Goal: Task Accomplishment & Management: Manage account settings

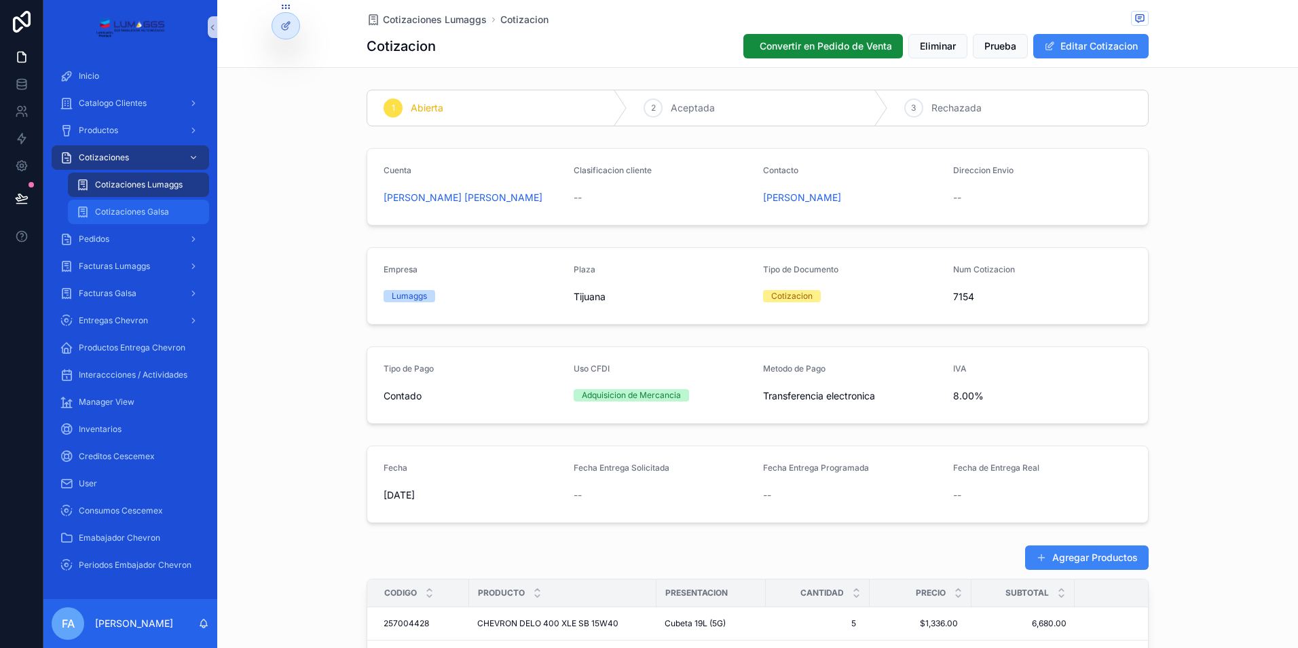
click at [130, 211] on span "Cotizaciones Galsa" at bounding box center [132, 211] width 74 height 11
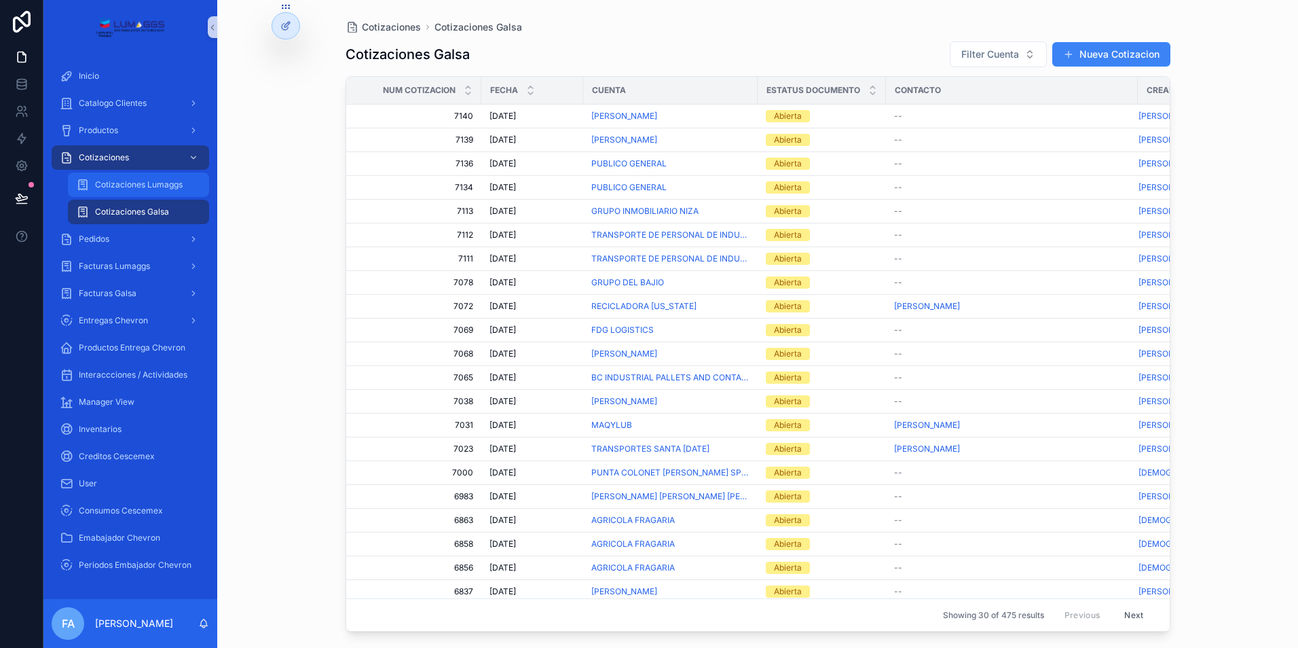
click at [147, 191] on div "Cotizaciones Lumaggs" at bounding box center [138, 185] width 125 height 22
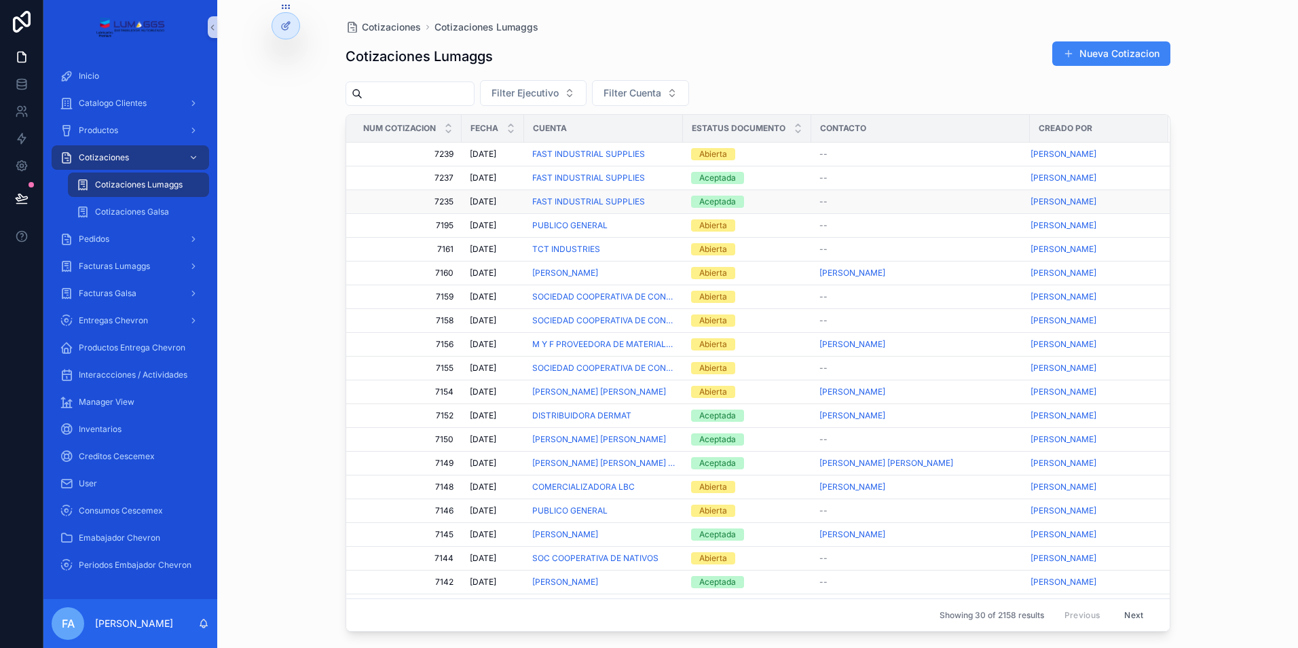
click at [715, 203] on div "Aceptada" at bounding box center [717, 202] width 37 height 12
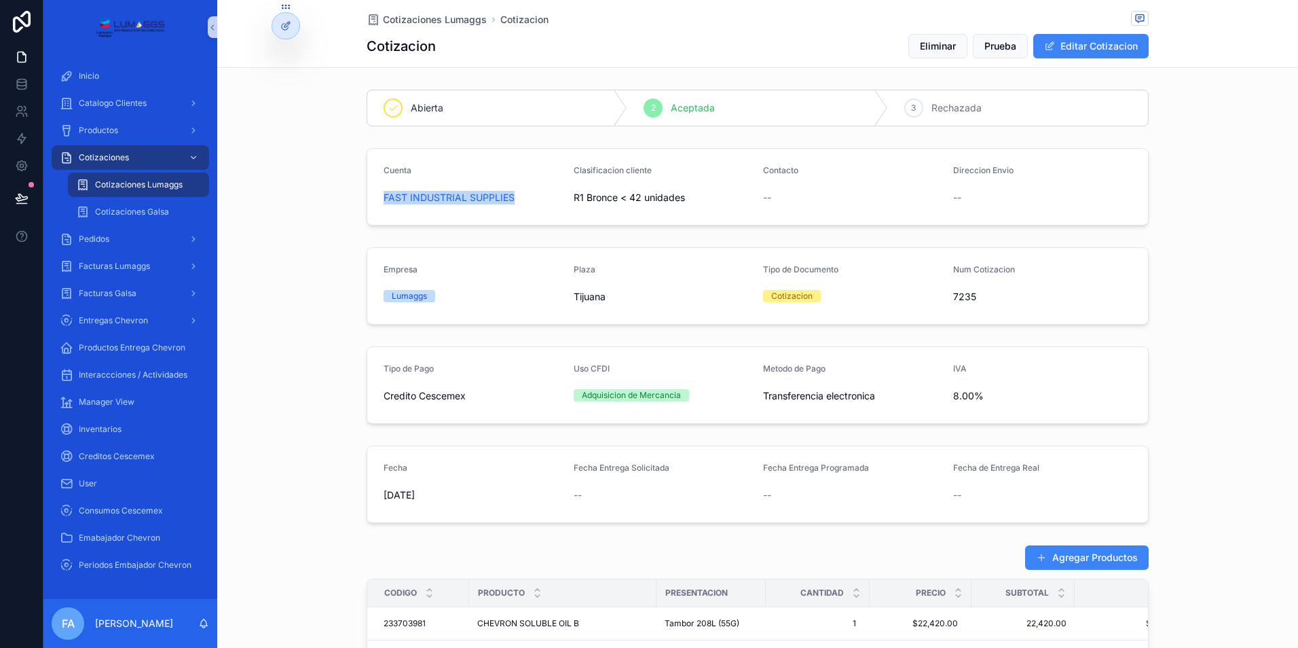
drag, startPoint x: 373, startPoint y: 194, endPoint x: 524, endPoint y: 194, distance: 150.8
click at [524, 194] on form "Cuenta FAST INDUSTRIAL SUPPLIES Clasificacion cliente R1 Bronce < 42 unidades C…" at bounding box center [757, 187] width 781 height 76
copy span "FAST INDUSTRIAL SUPPLIES"
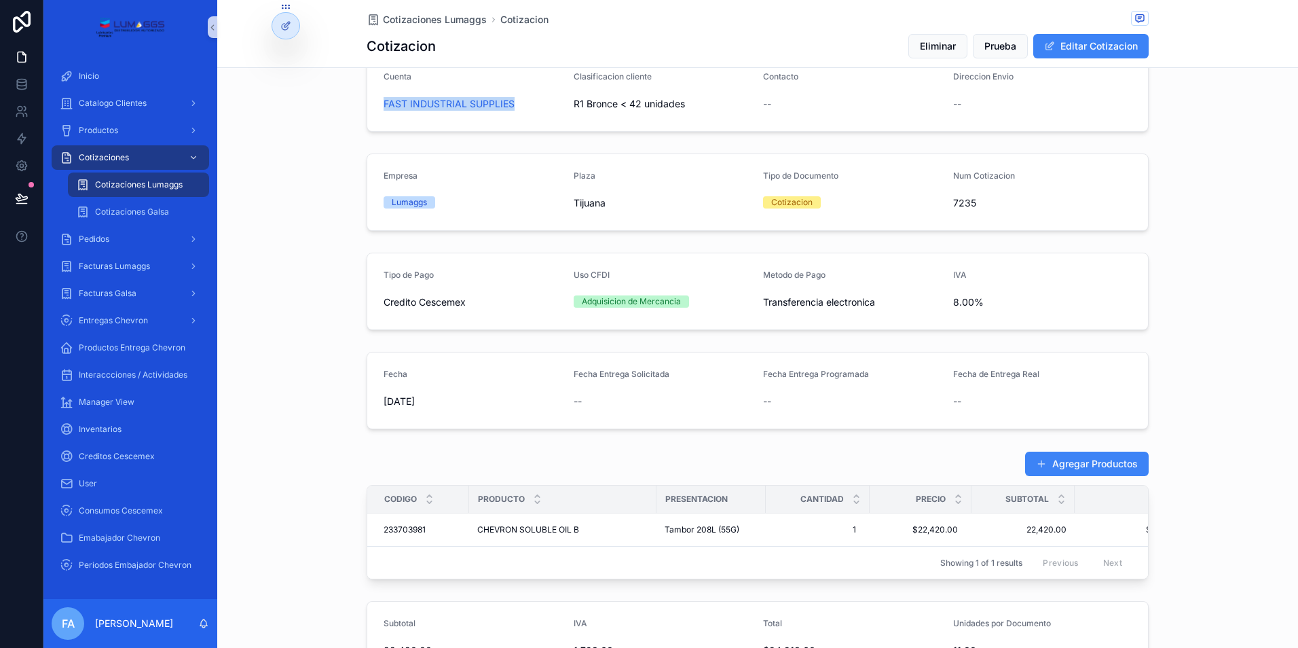
scroll to position [136, 0]
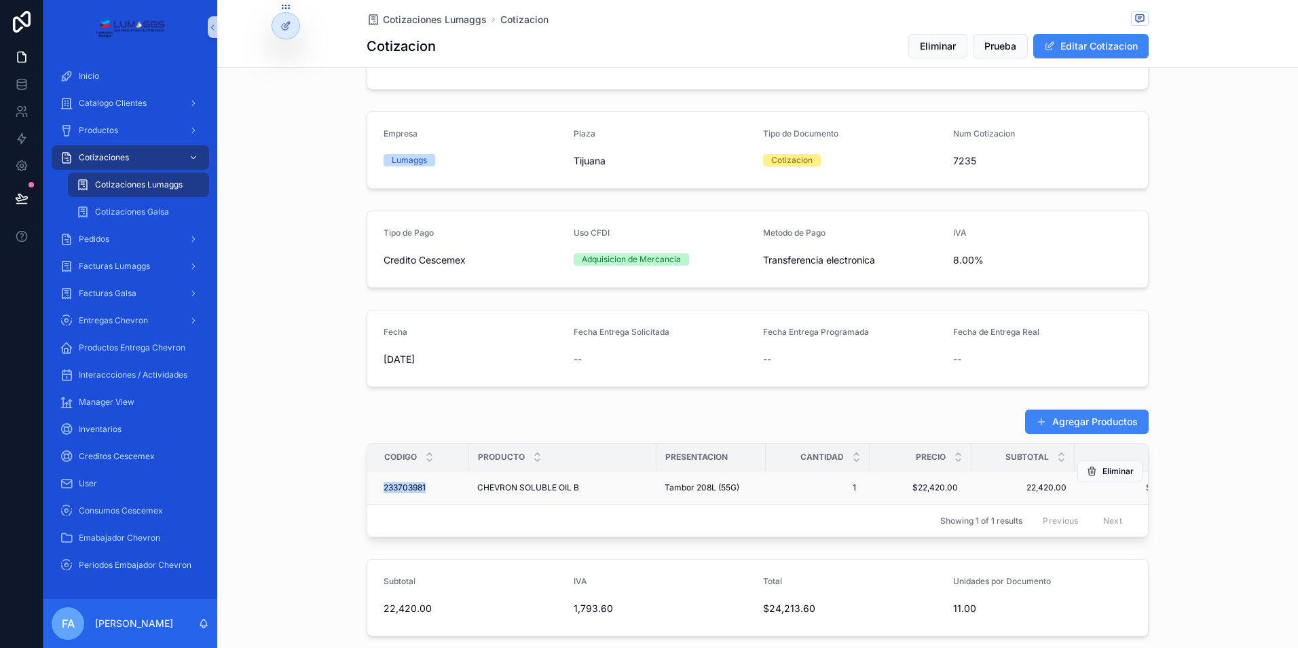
drag, startPoint x: 365, startPoint y: 483, endPoint x: 432, endPoint y: 487, distance: 67.4
click at [432, 487] on td "233703981 233703981" at bounding box center [418, 487] width 102 height 33
copy span "233703981"
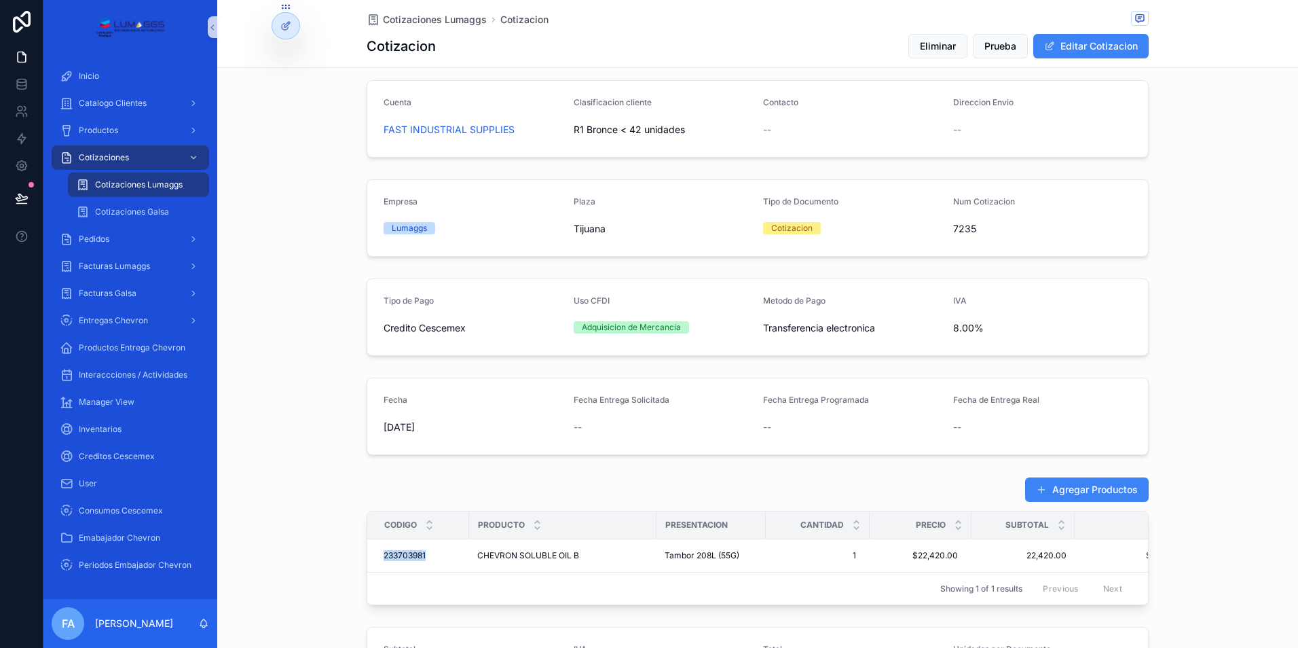
scroll to position [0, 0]
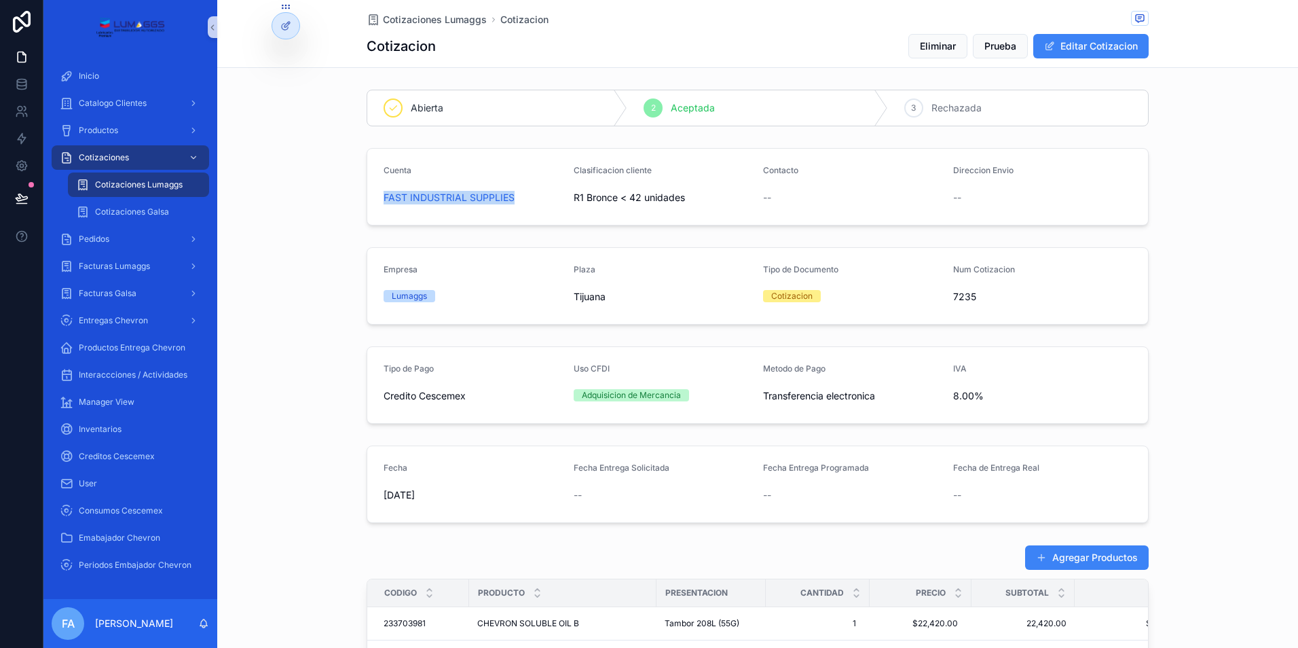
drag, startPoint x: 365, startPoint y: 194, endPoint x: 517, endPoint y: 192, distance: 152.1
click at [517, 192] on form "Cuenta FAST INDUSTRIAL SUPPLIES Clasificacion cliente R1 Bronce < 42 unidades C…" at bounding box center [757, 187] width 781 height 76
copy span "FAST INDUSTRIAL SUPPLIES"
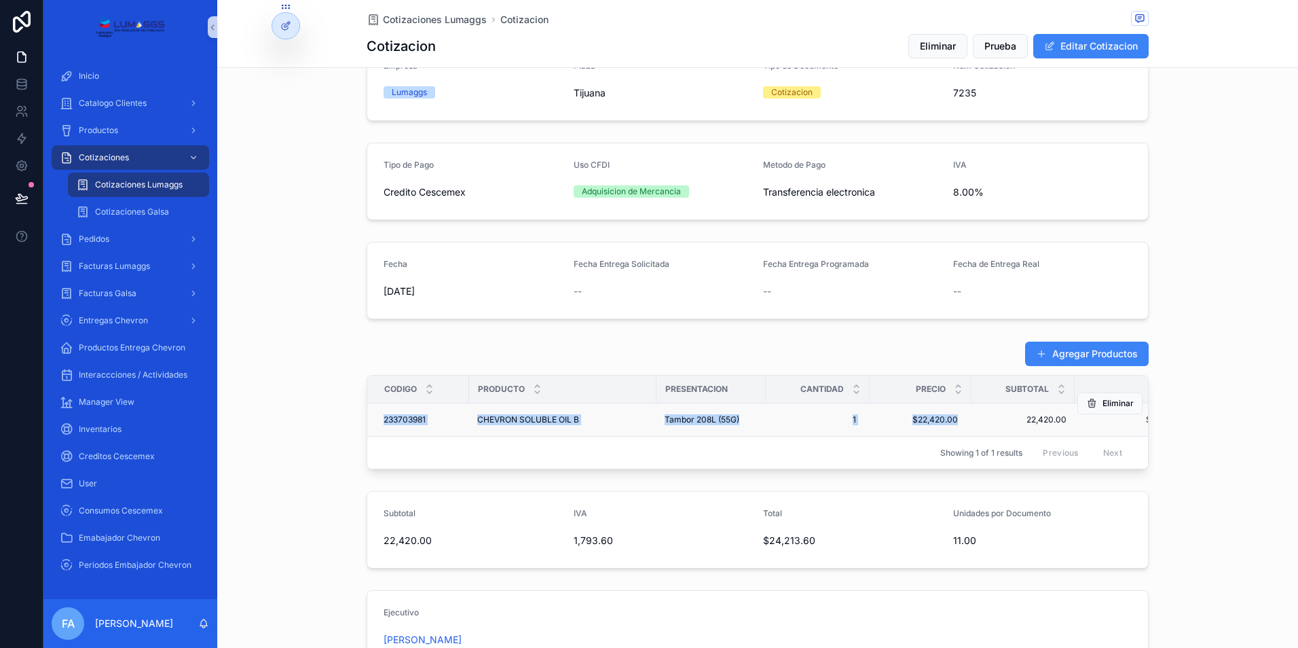
drag, startPoint x: 370, startPoint y: 419, endPoint x: 960, endPoint y: 418, distance: 589.5
click at [960, 418] on tr "233703981 233703981 CHEVRON SOLUBLE OIL B CHEVRON SOLUBLE OIL B Tambor 208L (55…" at bounding box center [786, 419] width 839 height 33
copy tr "233703981 233703981 CHEVRON SOLUBLE OIL B CHEVRON SOLUBLE OIL B Tambor 208L (55…"
click at [410, 19] on span "Cotizaciones Lumaggs" at bounding box center [435, 20] width 104 height 14
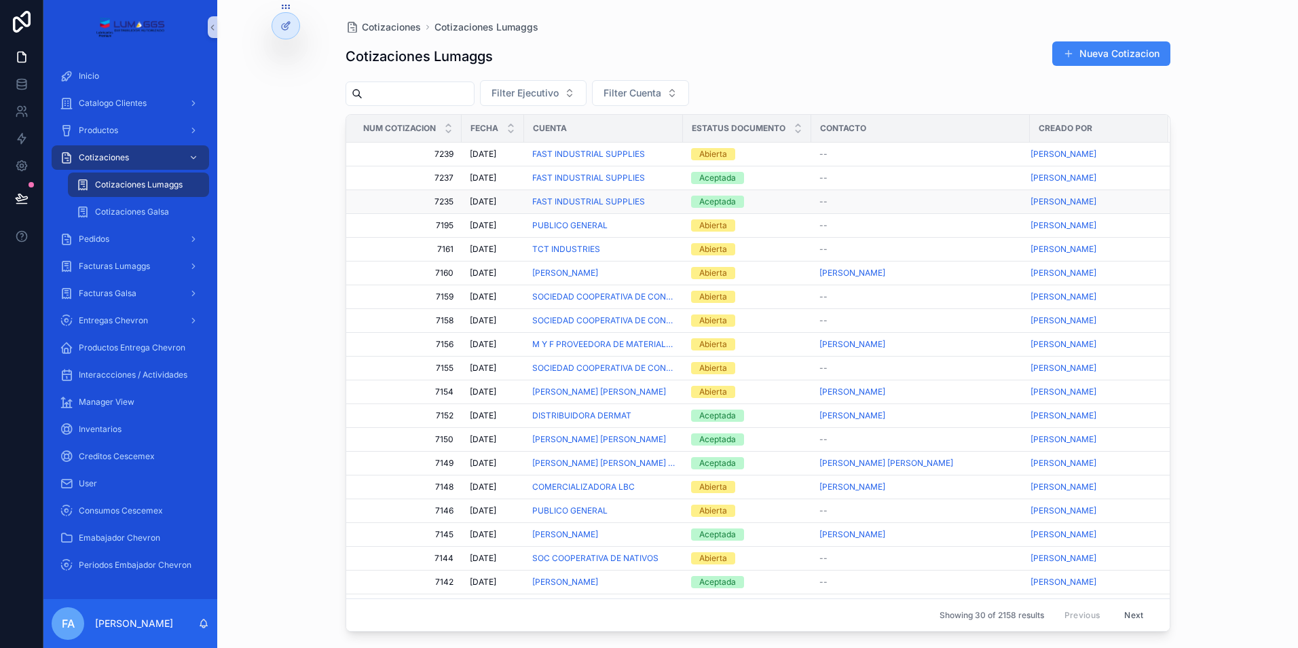
click at [721, 202] on div "Aceptada" at bounding box center [717, 202] width 37 height 12
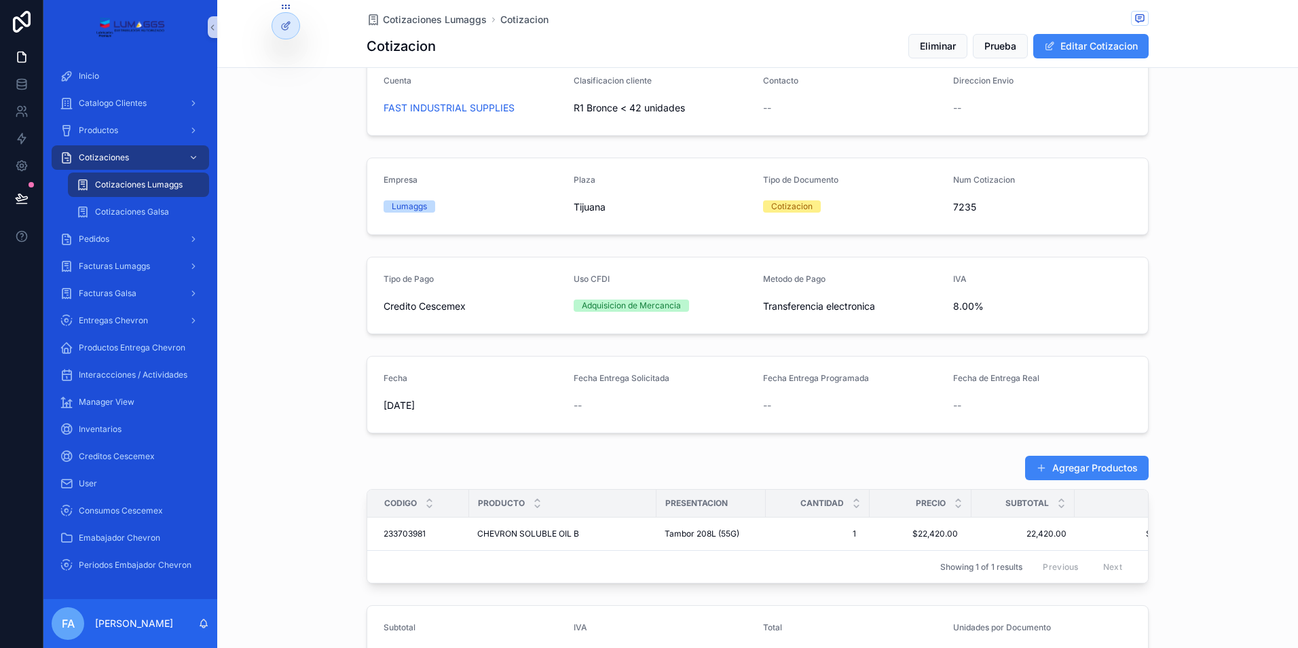
scroll to position [68, 0]
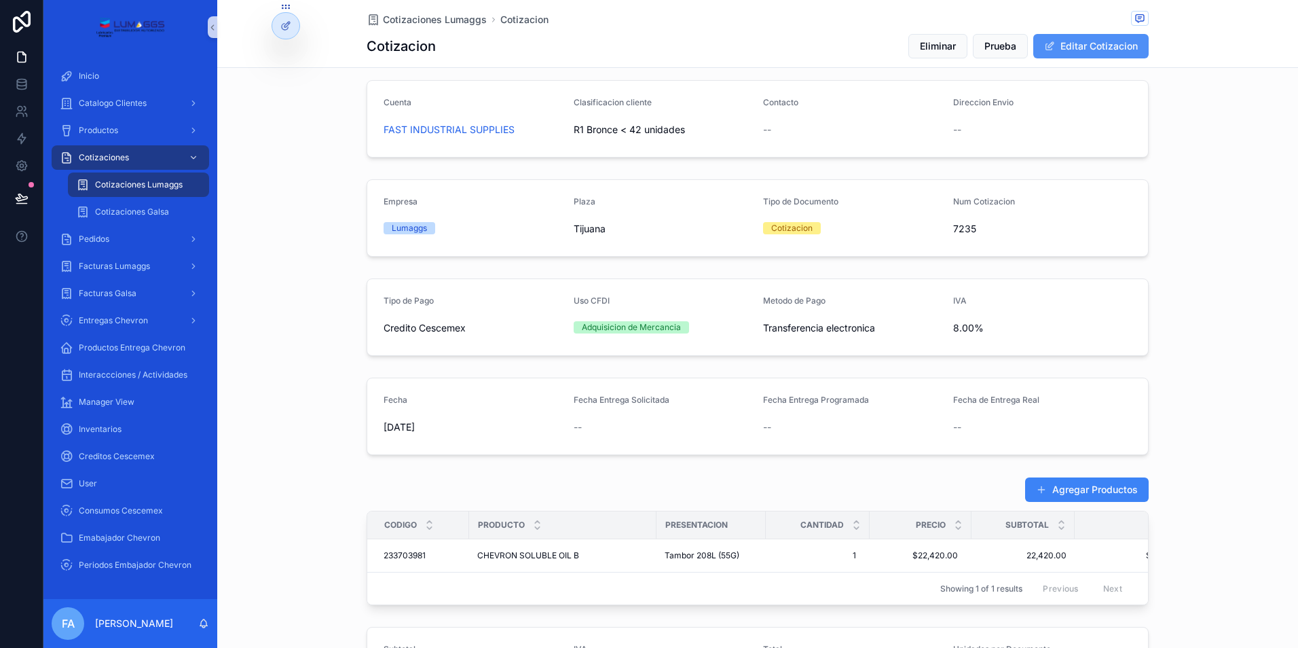
click at [1095, 41] on button "Editar Cotizacion" at bounding box center [1091, 46] width 115 height 24
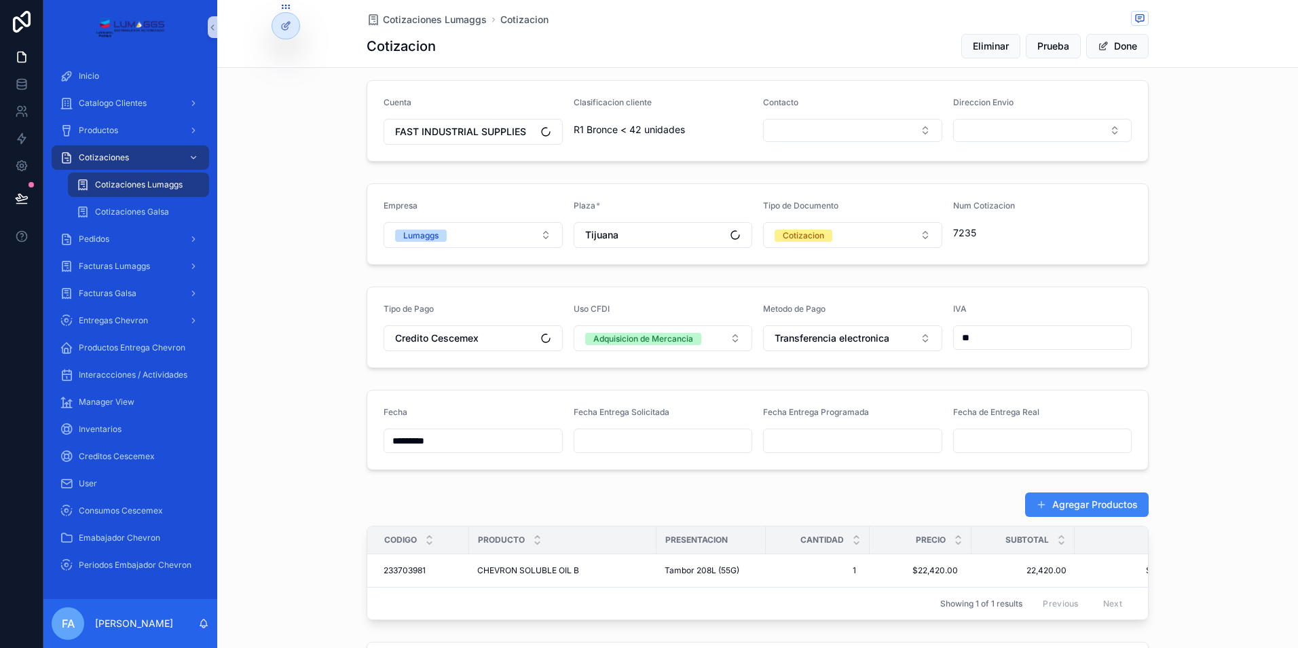
click at [617, 439] on input "scrollable content" at bounding box center [664, 440] width 178 height 19
click at [612, 407] on button "30" at bounding box center [609, 407] width 24 height 24
type input "*********"
click at [810, 439] on input "scrollable content" at bounding box center [853, 440] width 178 height 19
click at [803, 405] on button "30" at bounding box center [798, 407] width 24 height 24
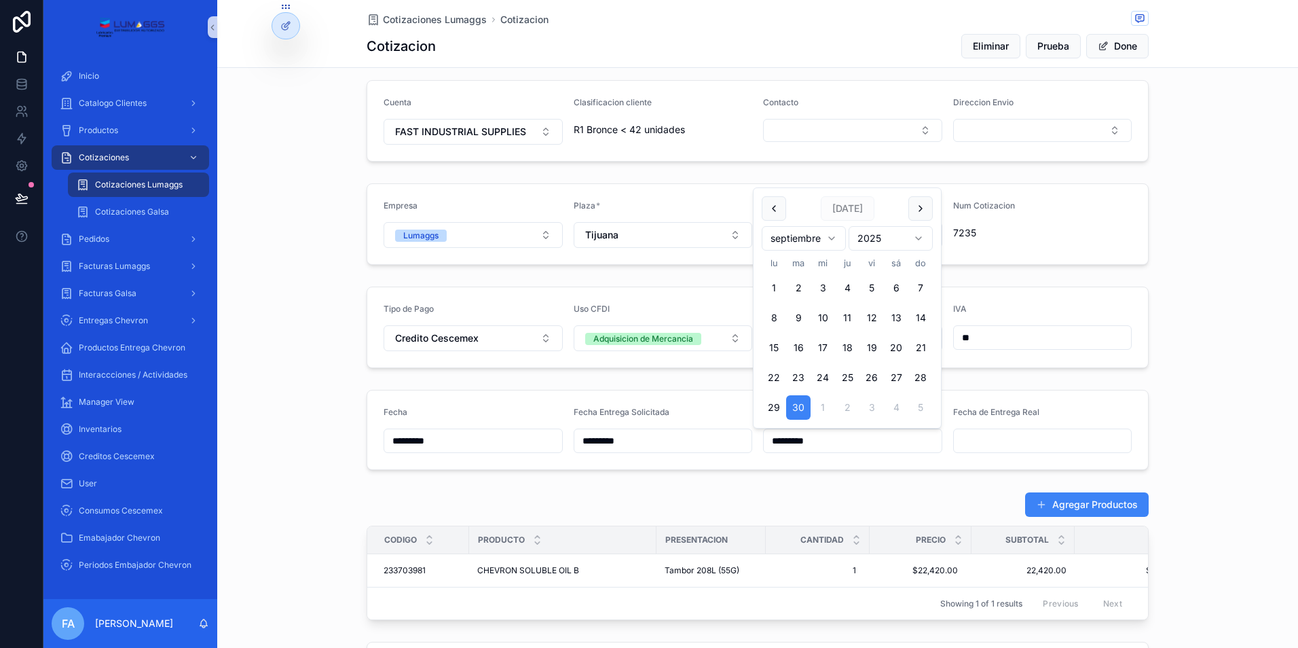
type input "*********"
click at [429, 13] on span "Cotizaciones Lumaggs" at bounding box center [435, 20] width 104 height 14
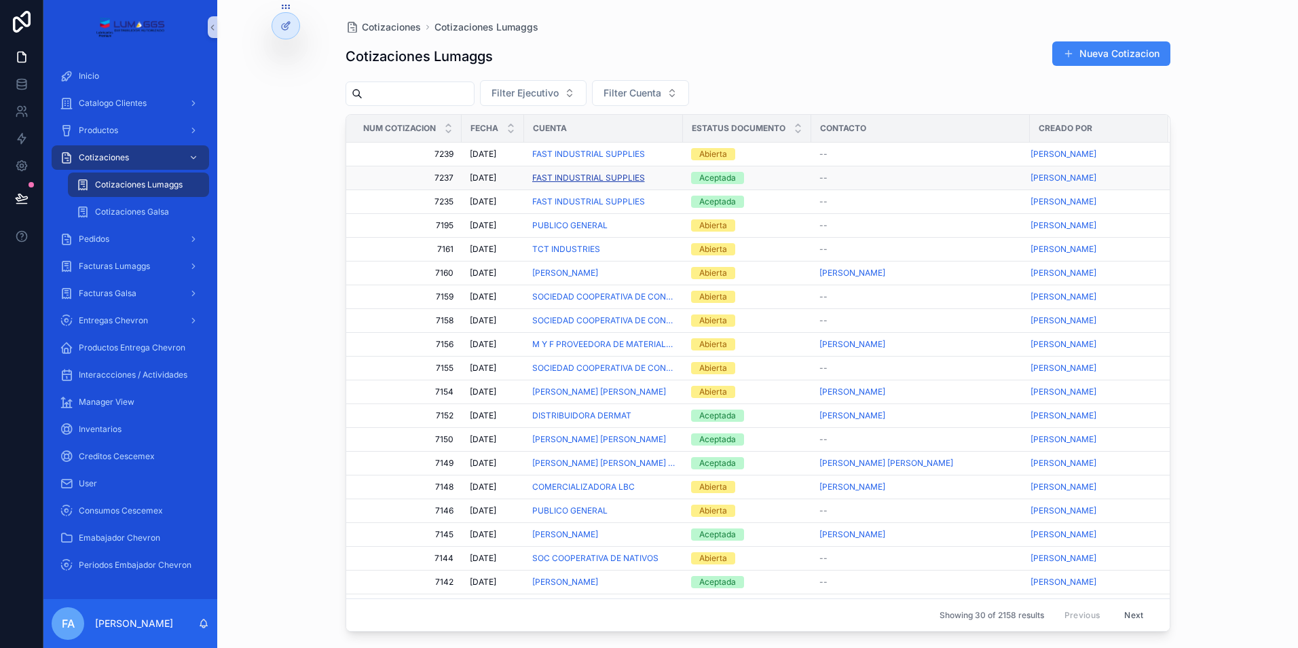
click at [587, 175] on span "FAST INDUSTRIAL SUPPLIES" at bounding box center [588, 177] width 113 height 11
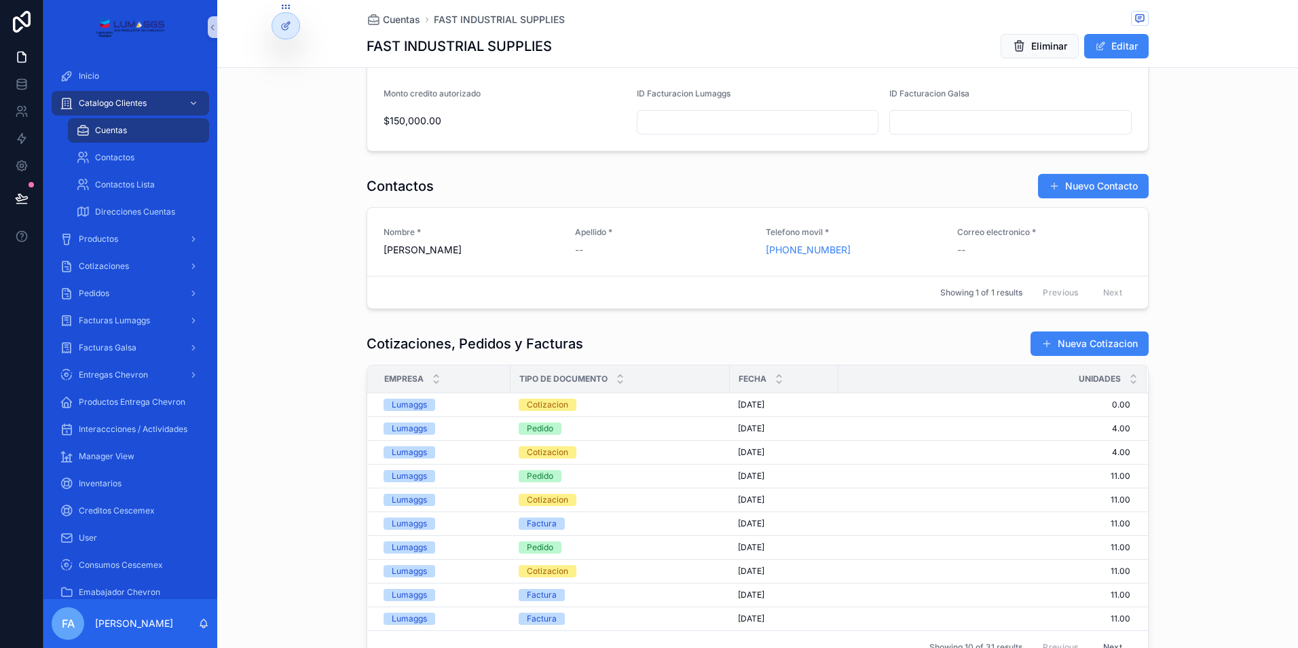
scroll to position [475, 0]
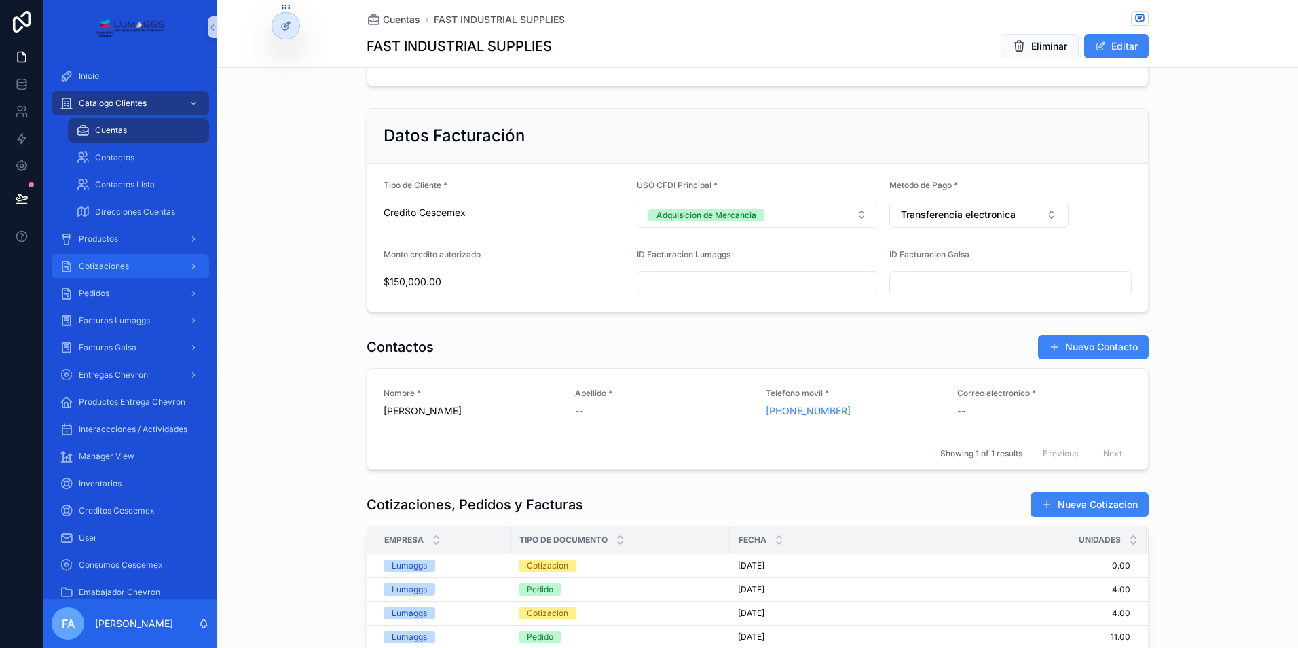
click at [109, 261] on span "Cotizaciones" at bounding box center [104, 266] width 50 height 11
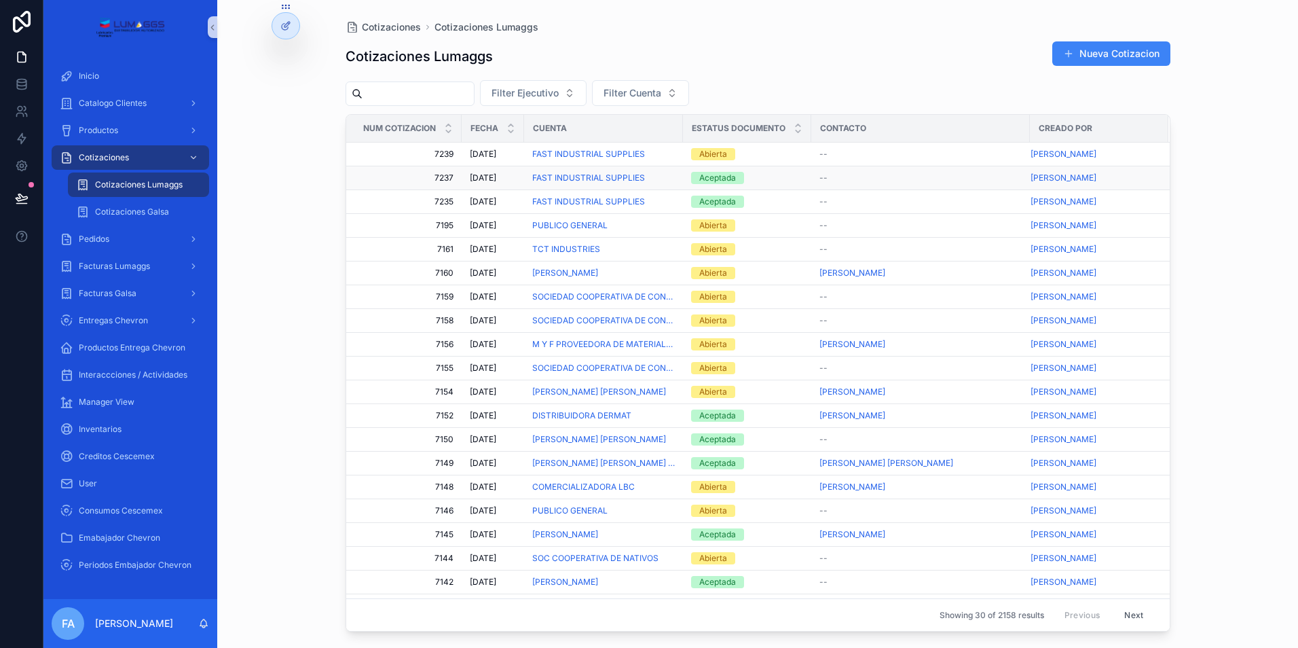
click at [725, 178] on div "Aceptada" at bounding box center [717, 178] width 37 height 12
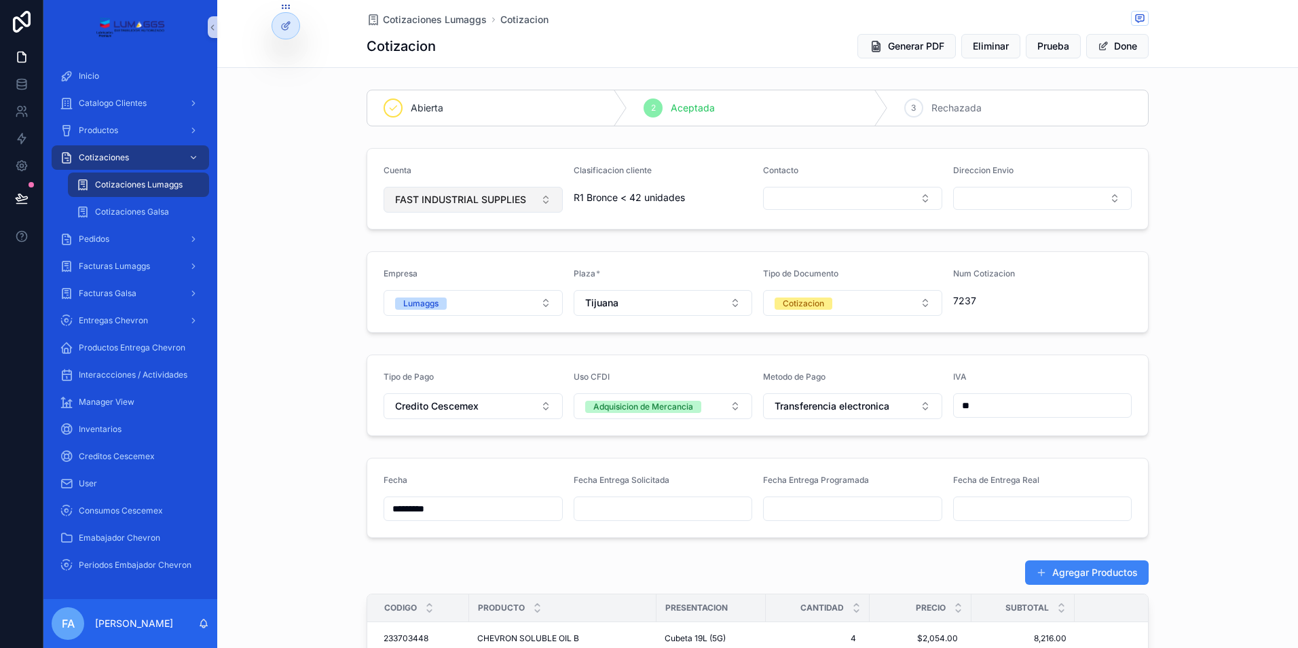
drag, startPoint x: 384, startPoint y: 199, endPoint x: 450, endPoint y: 199, distance: 65.9
click at [450, 199] on button "FAST INDUSTRIAL SUPPLIES" at bounding box center [473, 200] width 179 height 26
click at [479, 164] on form "Cuenta FAST INDUSTRIAL SUPPLIES Clasificacion cliente R1 Bronce < 42 unidades C…" at bounding box center [757, 189] width 781 height 80
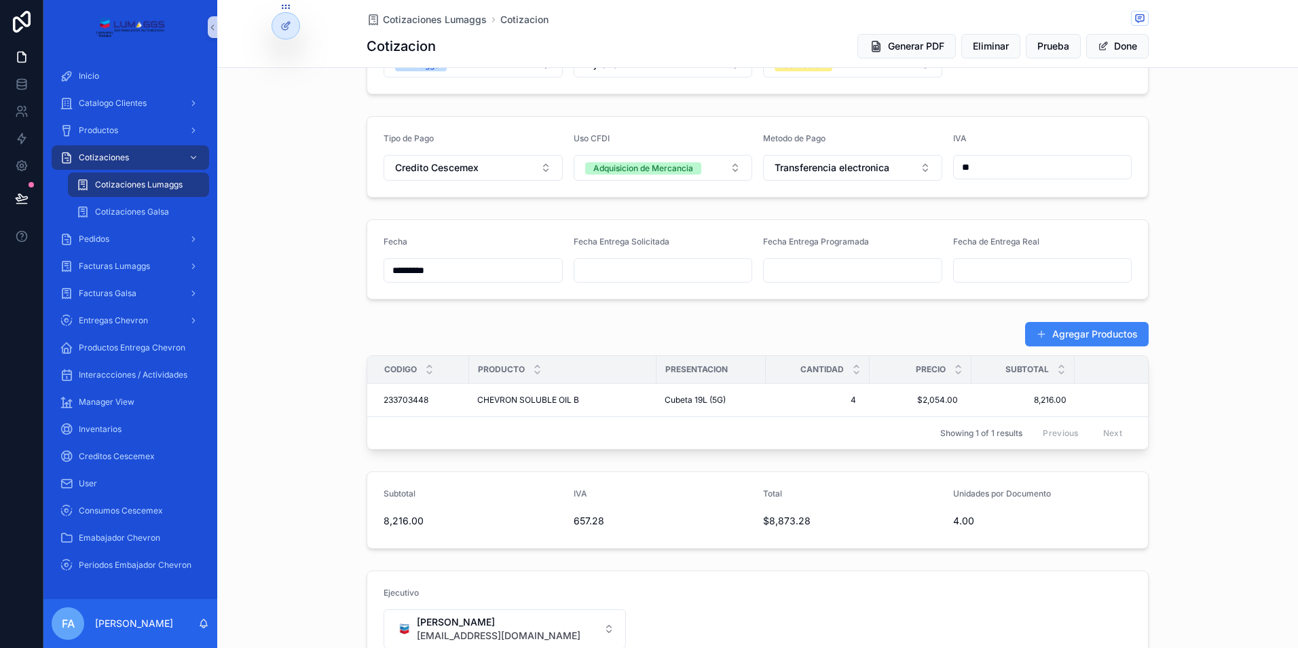
scroll to position [272, 0]
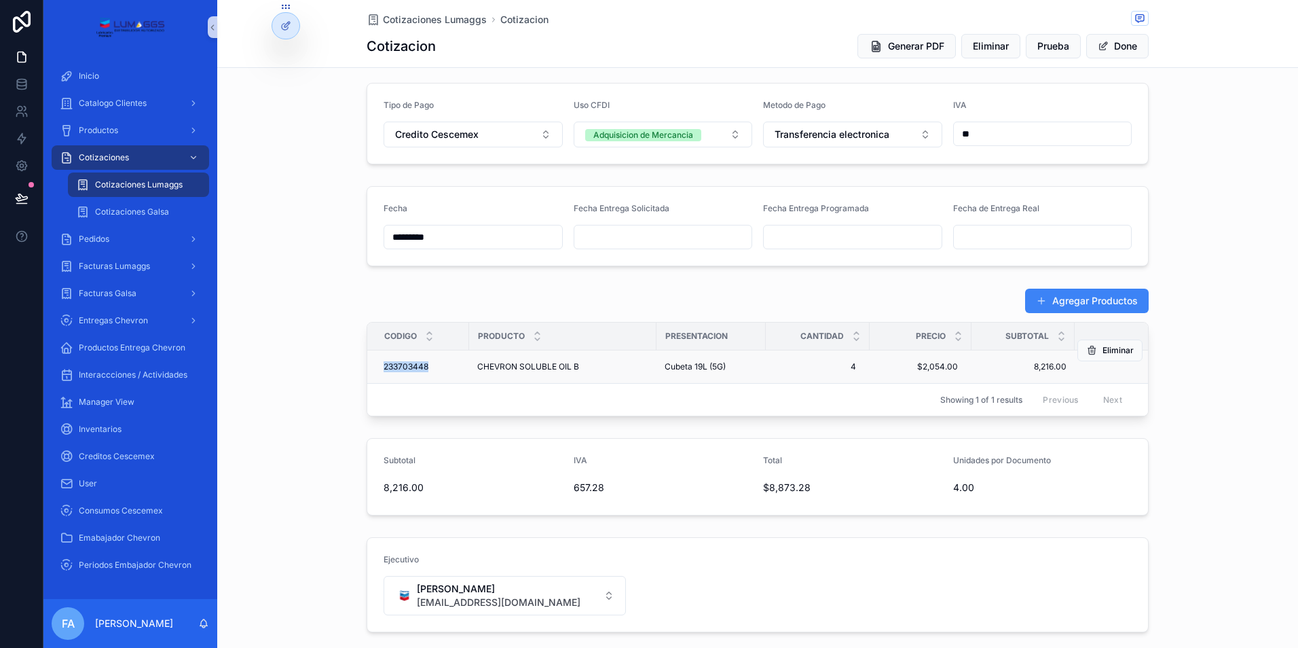
drag, startPoint x: 369, startPoint y: 365, endPoint x: 429, endPoint y: 369, distance: 59.9
click at [429, 369] on td "233703448 233703448" at bounding box center [418, 366] width 102 height 33
copy span "233703448"
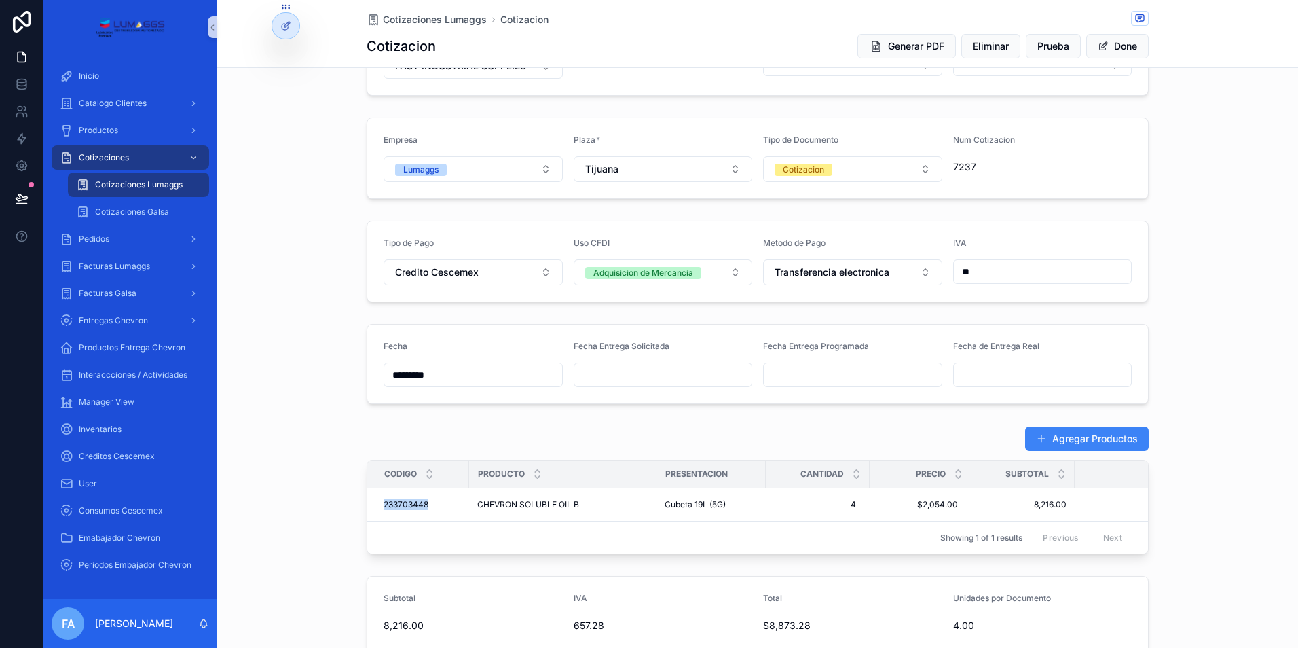
scroll to position [204, 0]
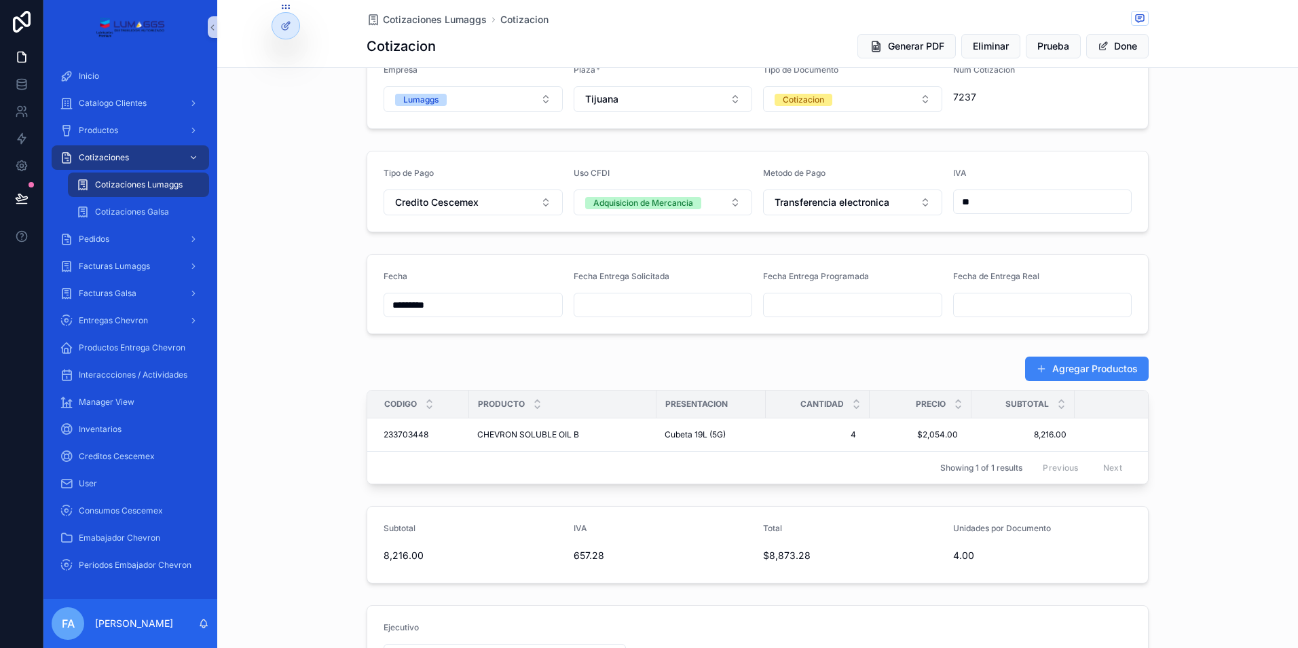
click at [398, 468] on div "Showing 1 of 1 results Previous Next" at bounding box center [757, 467] width 781 height 33
drag, startPoint x: 371, startPoint y: 432, endPoint x: 971, endPoint y: 433, distance: 600.3
click at [971, 433] on tr "233703448 233703448 CHEVRON SOLUBLE OIL B CHEVRON SOLUBLE OIL B Cubeta 19L (5G)…" at bounding box center [786, 434] width 839 height 33
copy tr "233703448 233703448 CHEVRON SOLUBLE OIL B CHEVRON SOLUBLE OIL B Cubeta 19L (5G)…"
click at [617, 306] on input "scrollable content" at bounding box center [664, 304] width 178 height 19
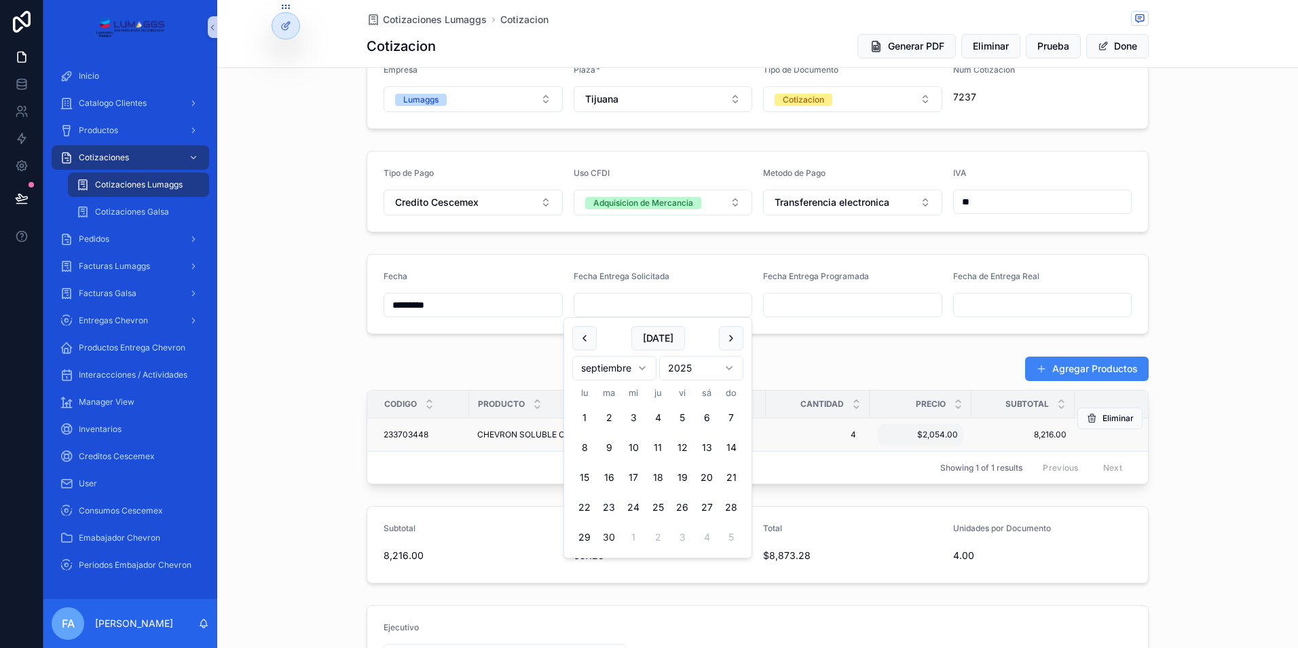
click at [610, 537] on button "30" at bounding box center [609, 537] width 24 height 24
type input "*********"
click at [788, 304] on input "scrollable content" at bounding box center [853, 304] width 178 height 19
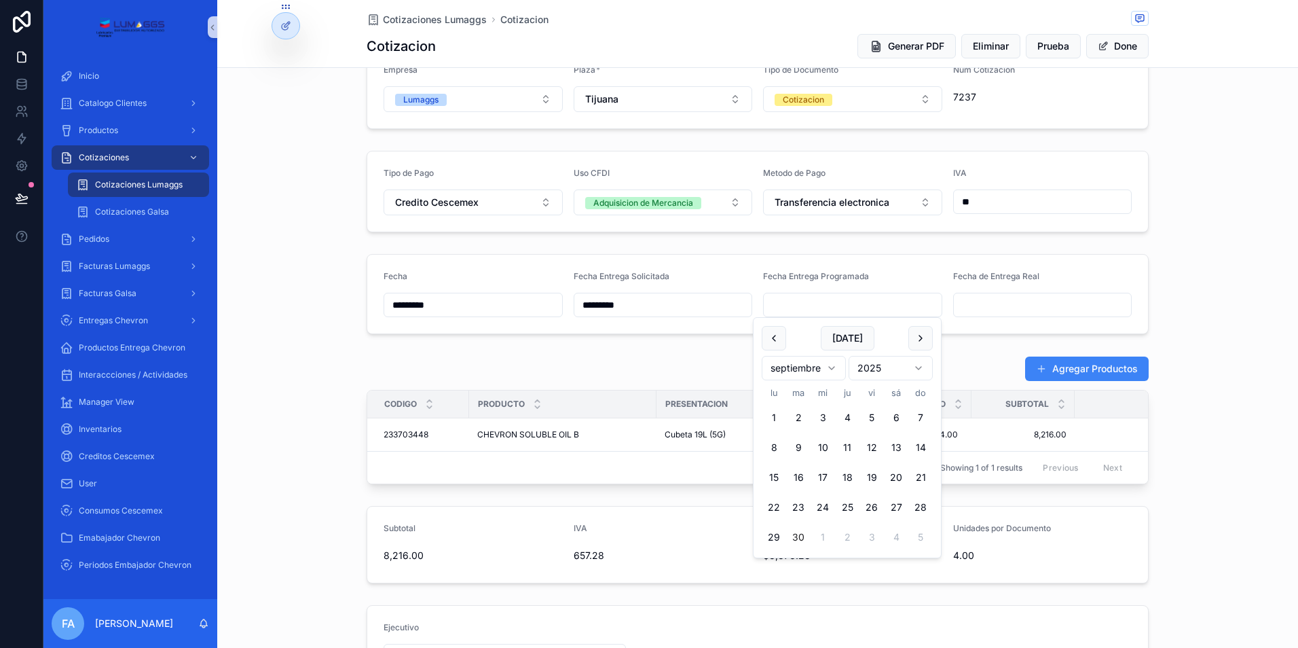
click at [797, 536] on button "30" at bounding box center [798, 537] width 24 height 24
type input "*********"
click at [414, 17] on span "Cotizaciones Lumaggs" at bounding box center [435, 20] width 104 height 14
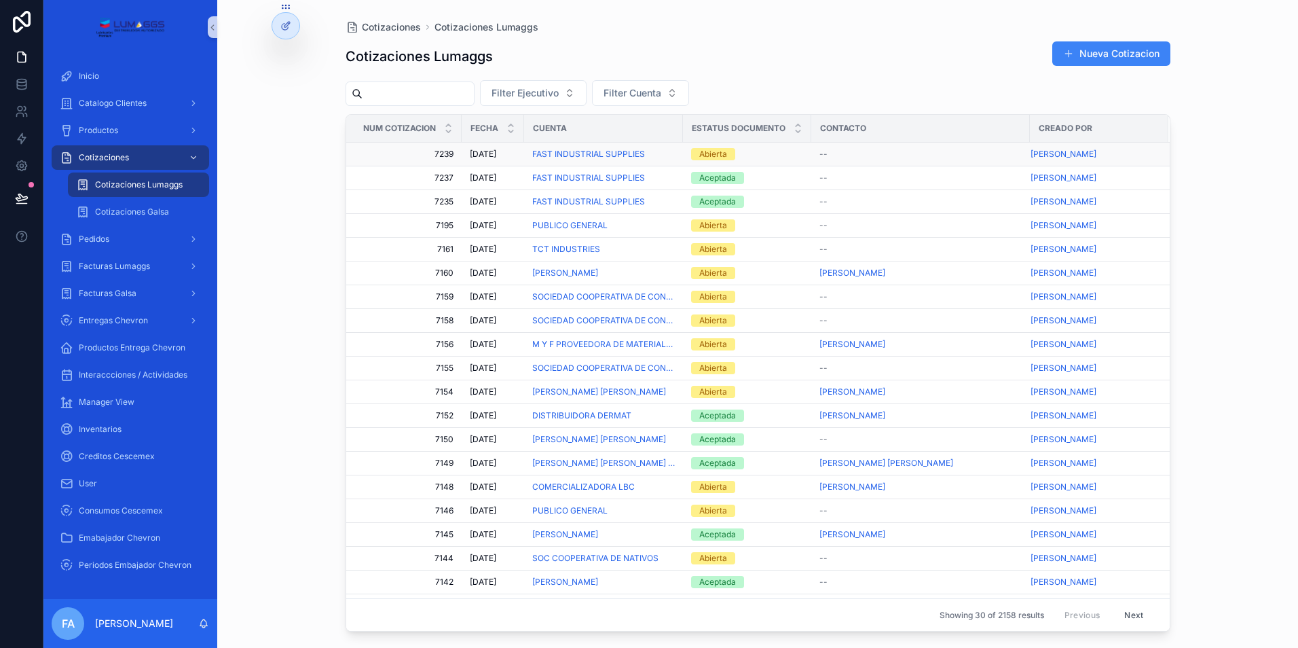
click at [710, 154] on div "Abierta" at bounding box center [713, 154] width 28 height 12
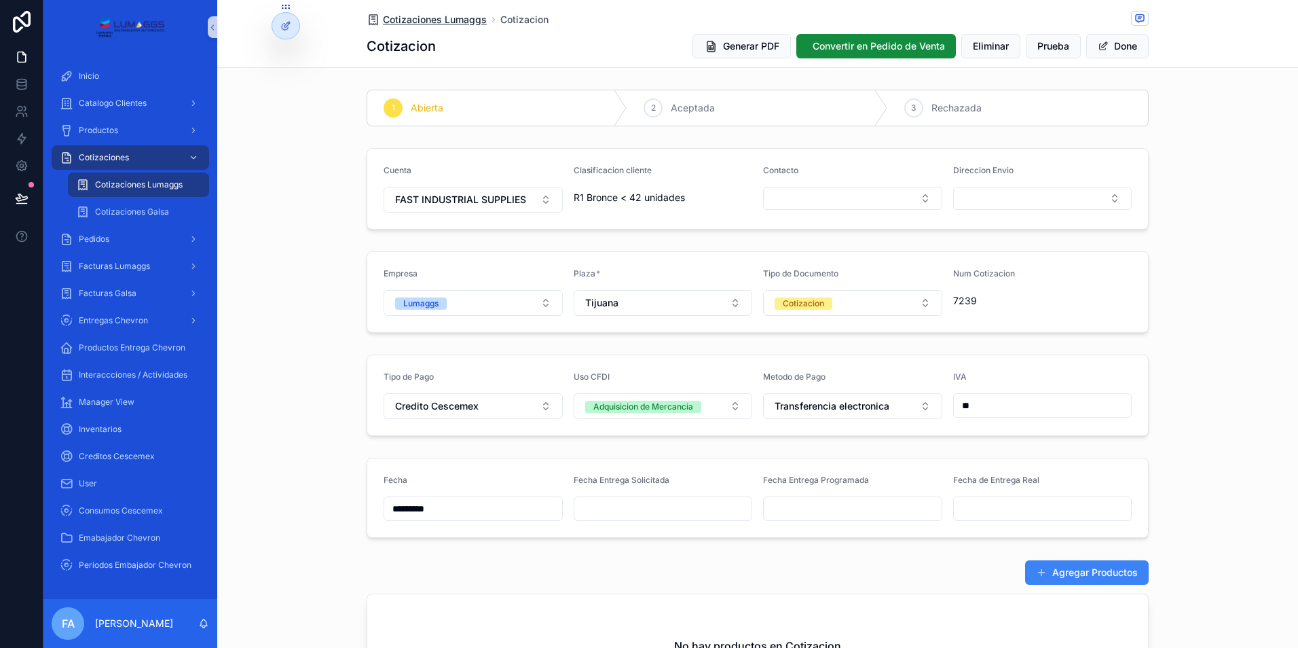
click at [419, 17] on span "Cotizaciones Lumaggs" at bounding box center [435, 20] width 104 height 14
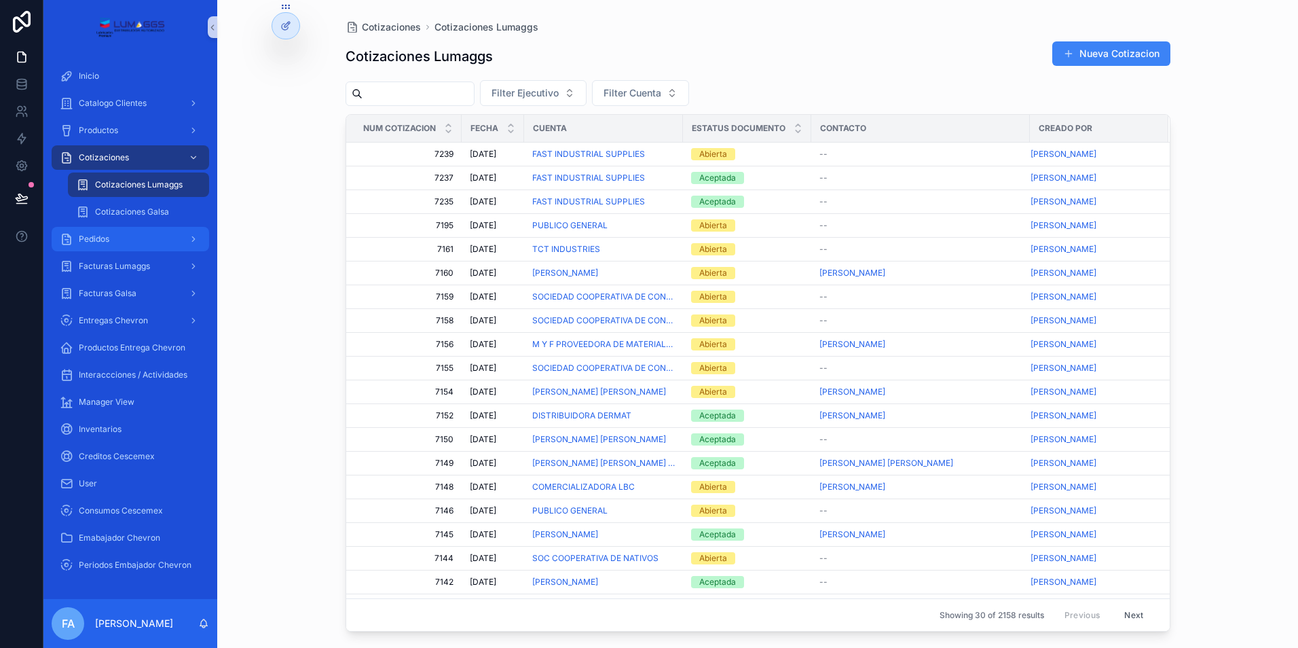
drag, startPoint x: 110, startPoint y: 238, endPoint x: 226, endPoint y: 248, distance: 116.5
click at [111, 238] on div "Pedidos" at bounding box center [130, 239] width 141 height 22
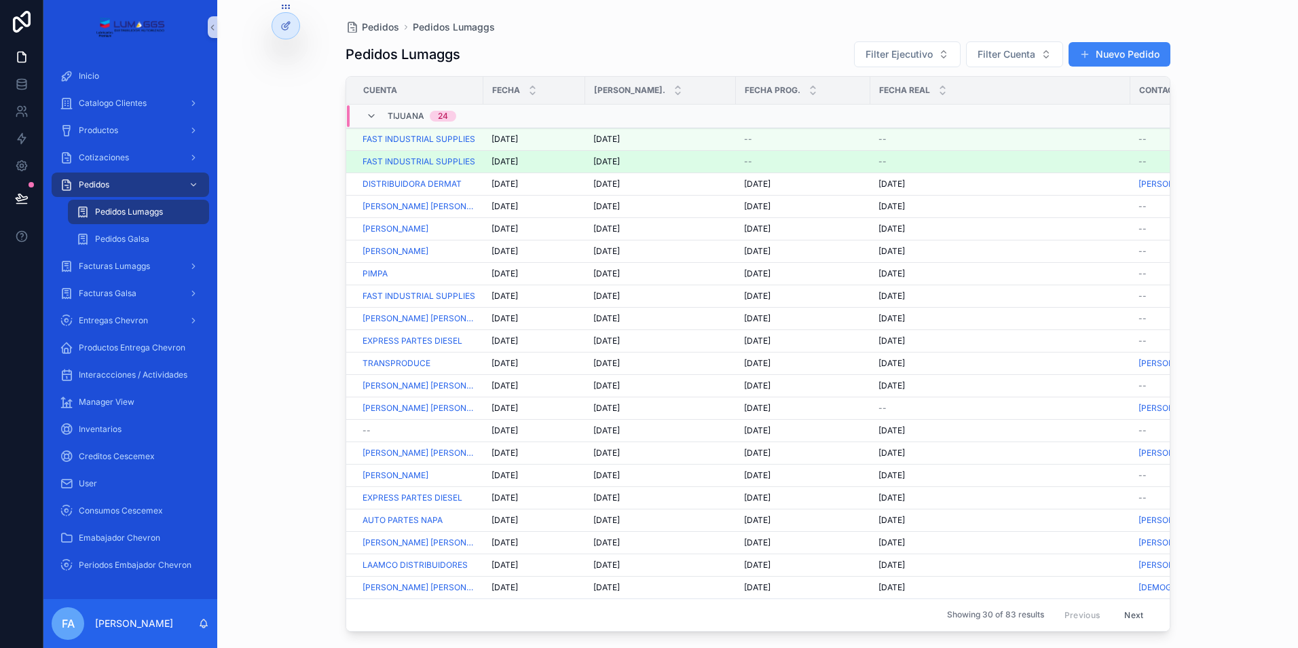
click at [615, 161] on span "[DATE]" at bounding box center [607, 161] width 26 height 11
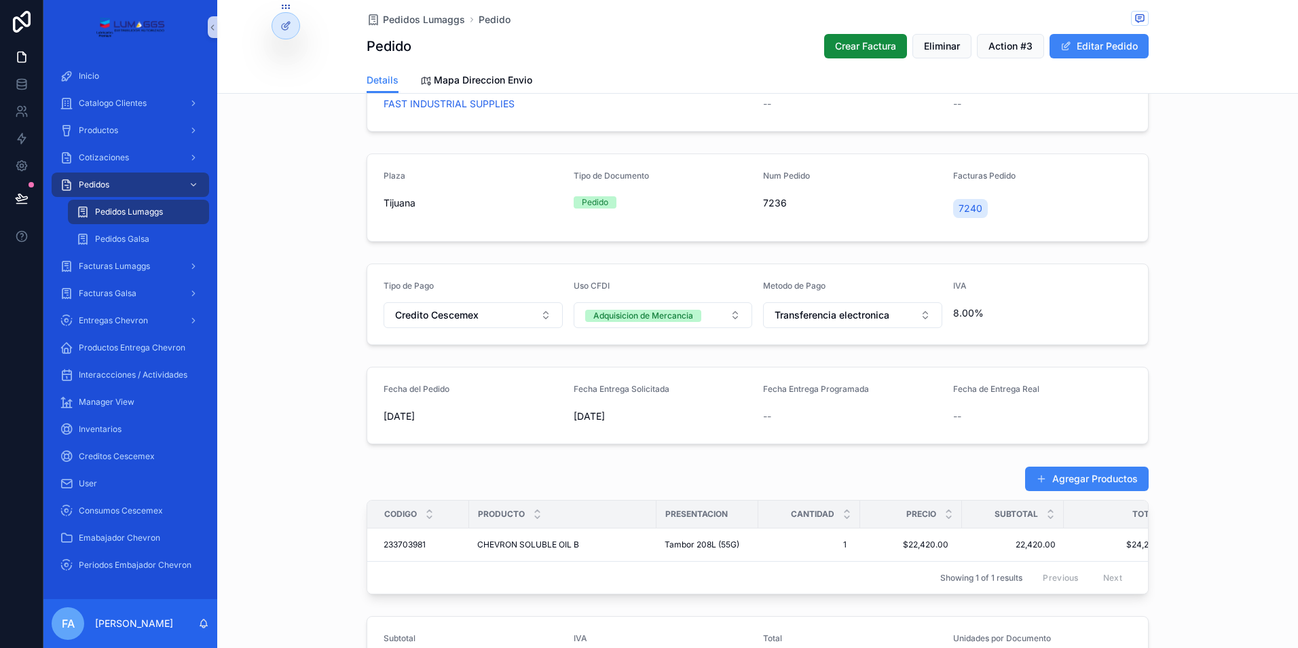
scroll to position [204, 0]
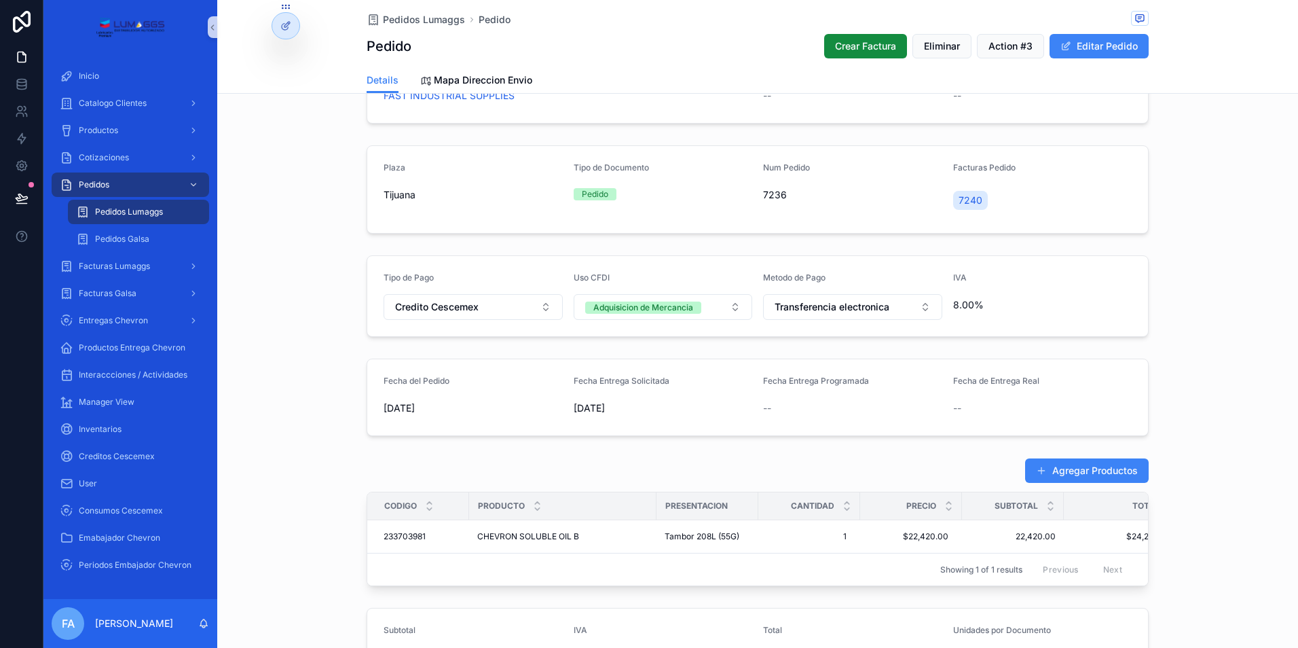
click at [772, 409] on div "--" at bounding box center [852, 408] width 179 height 14
click at [1086, 48] on button "Editar Pedido" at bounding box center [1099, 46] width 99 height 24
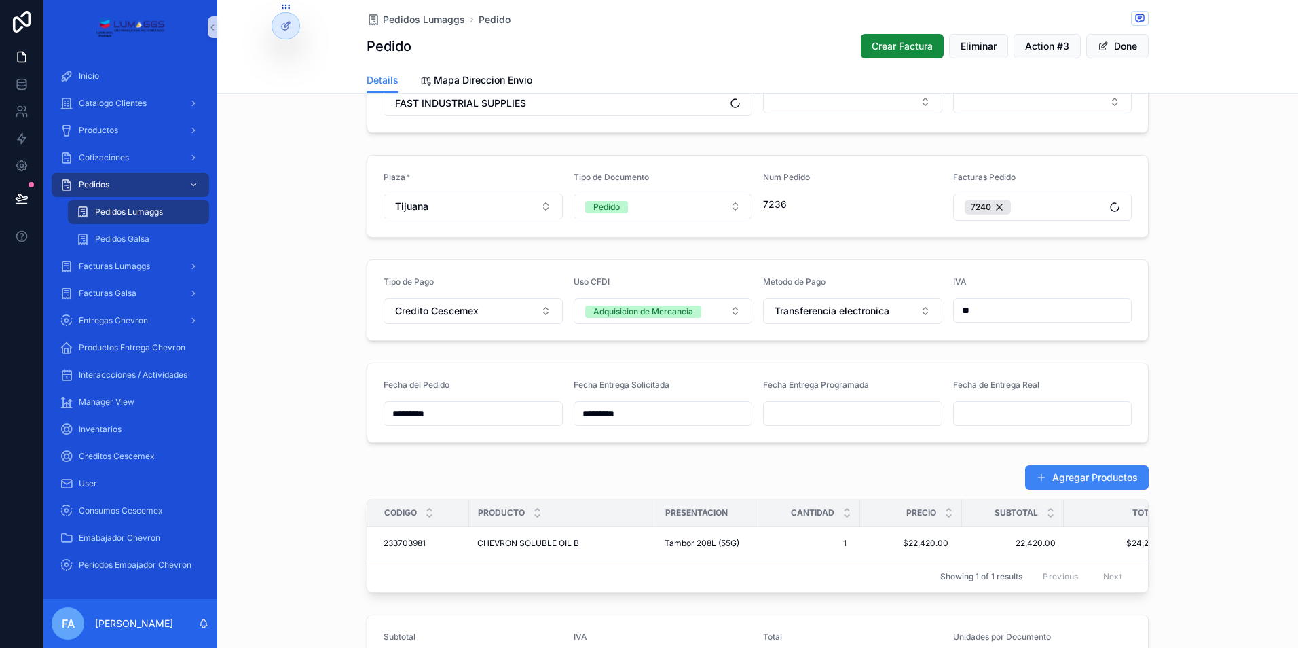
click at [813, 415] on input "scrollable content" at bounding box center [853, 413] width 178 height 19
click at [803, 382] on button "30" at bounding box center [798, 380] width 24 height 24
type input "*********"
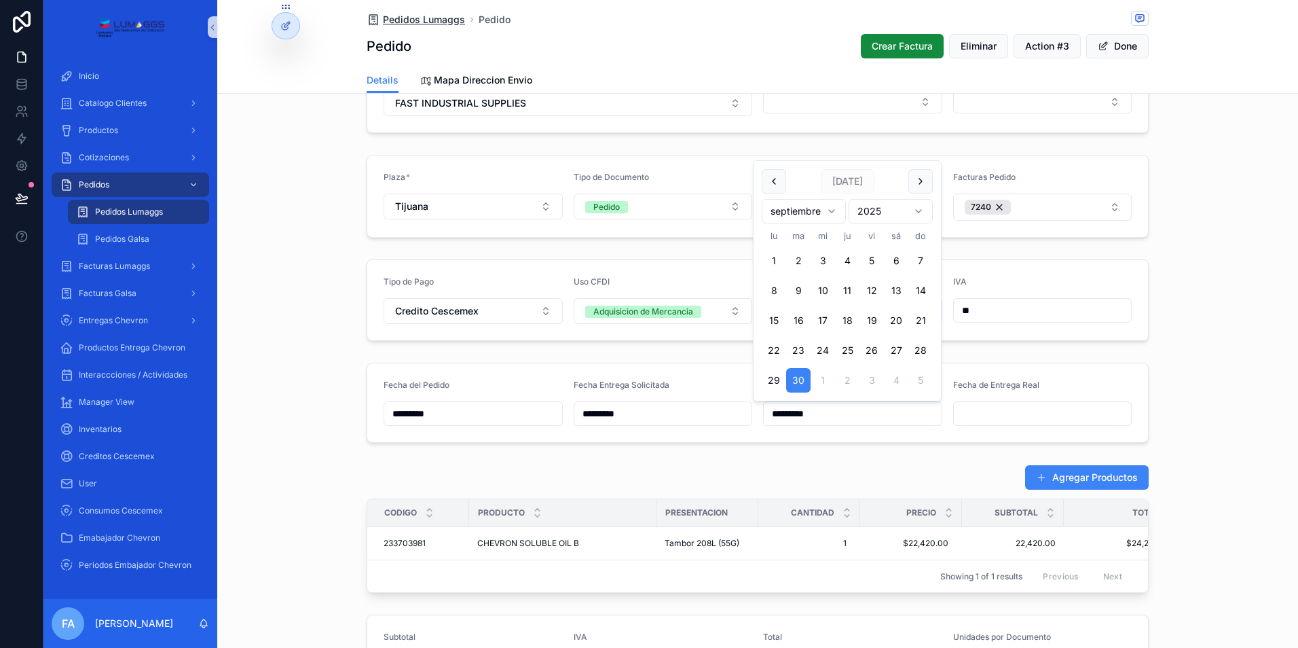
click at [391, 21] on span "Pedidos Lumaggs" at bounding box center [424, 20] width 82 height 14
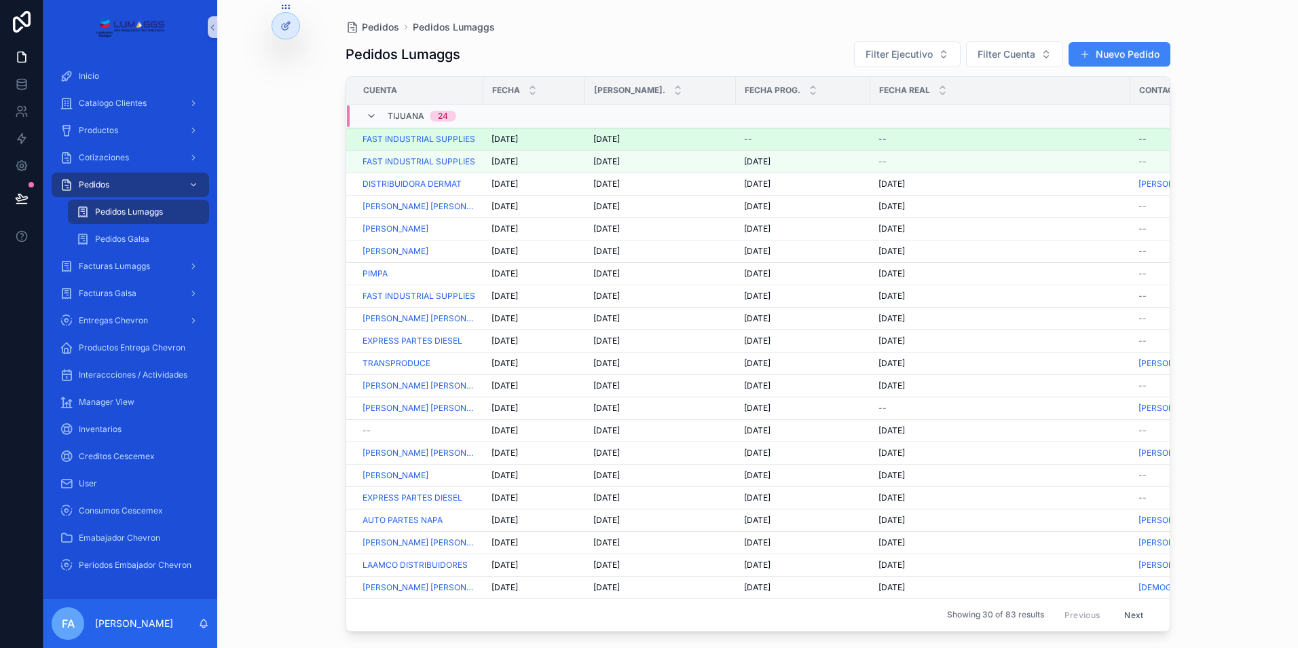
click at [612, 140] on span "[DATE]" at bounding box center [607, 139] width 26 height 11
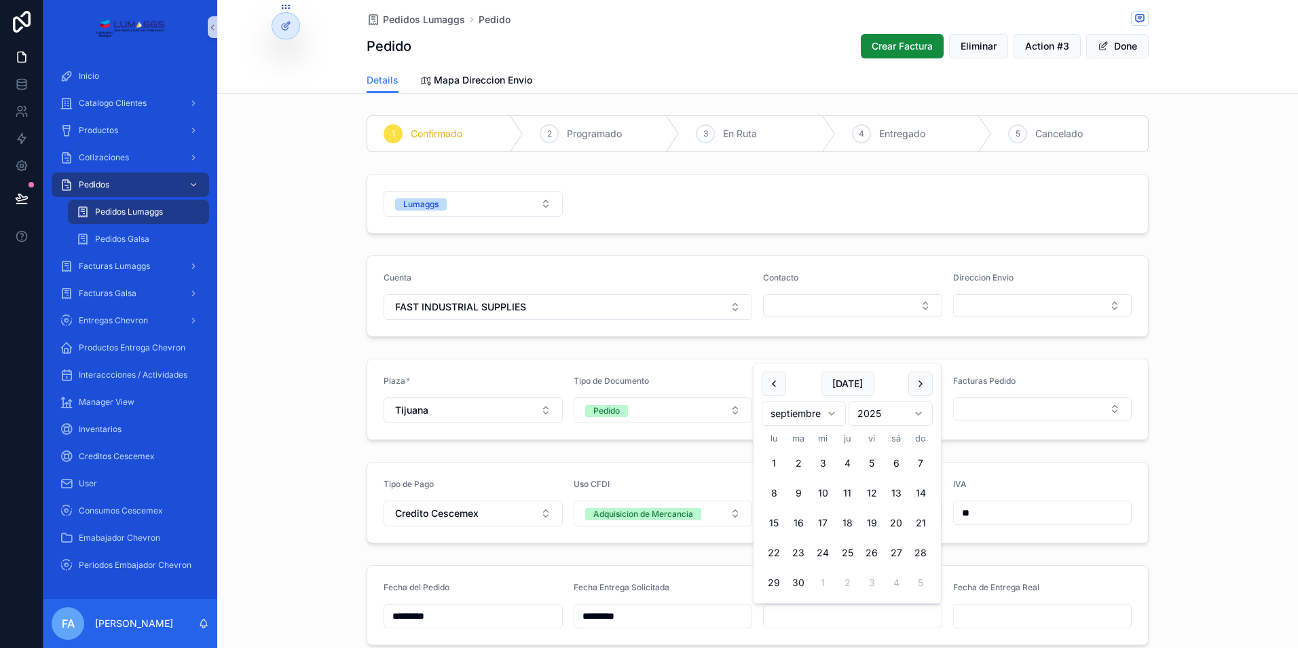
click at [814, 617] on input "scrollable content" at bounding box center [853, 615] width 178 height 19
click at [800, 583] on button "30" at bounding box center [798, 582] width 24 height 24
type input "*********"
click at [410, 20] on span "Pedidos Lumaggs" at bounding box center [424, 20] width 82 height 14
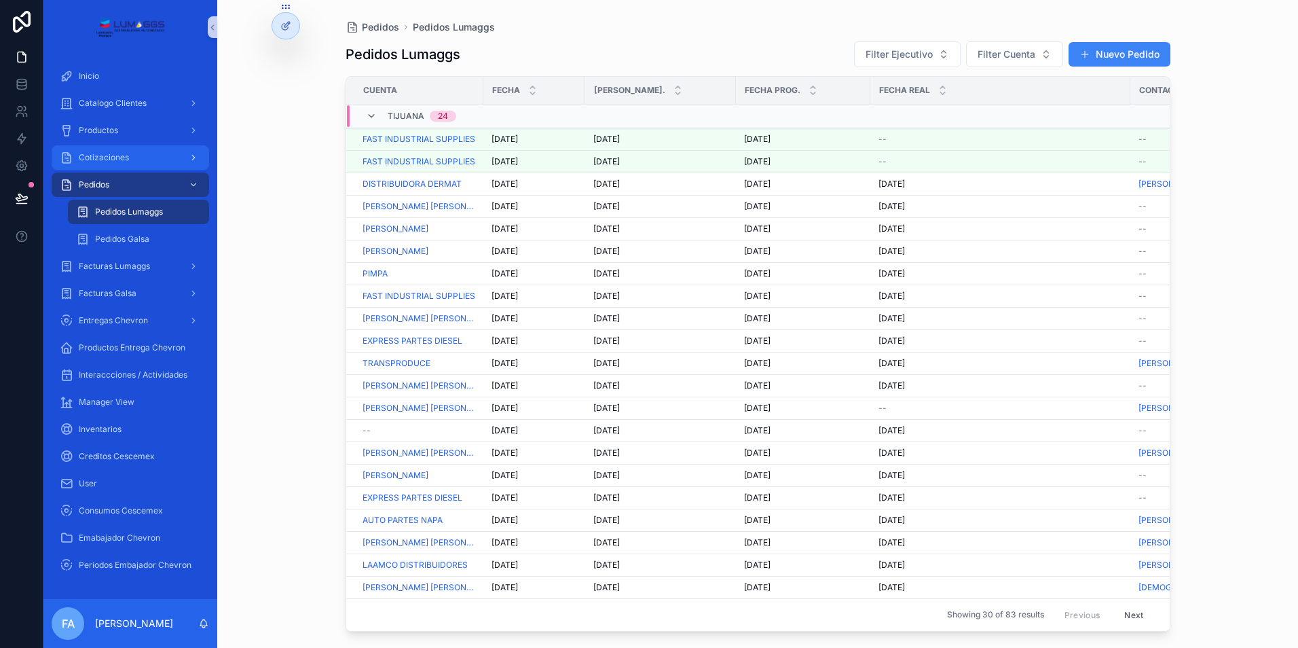
click at [122, 155] on span "Cotizaciones" at bounding box center [104, 157] width 50 height 11
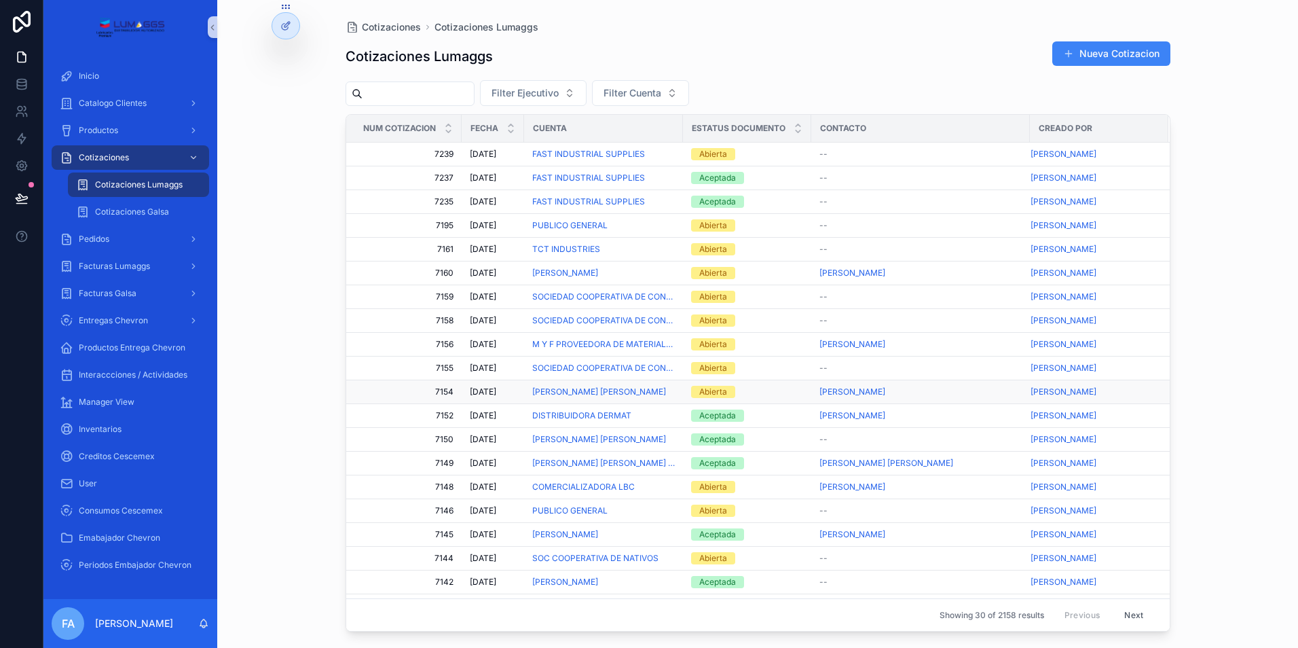
click at [712, 390] on div "Abierta" at bounding box center [713, 392] width 28 height 12
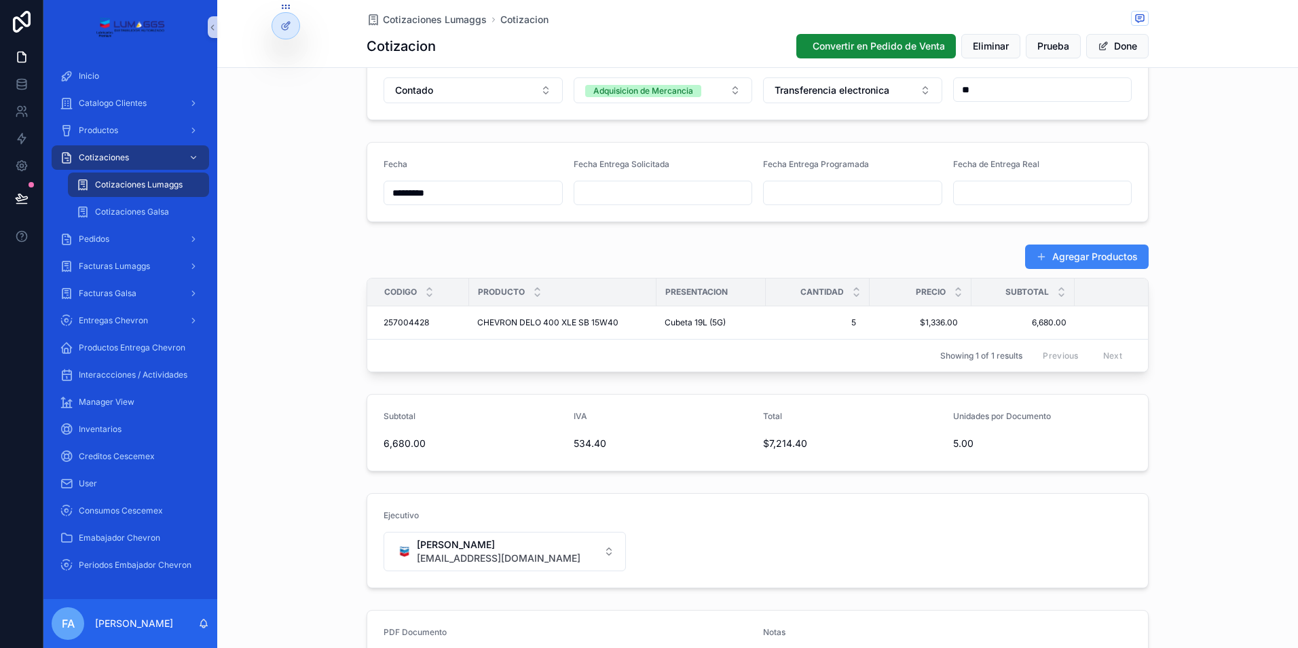
scroll to position [340, 0]
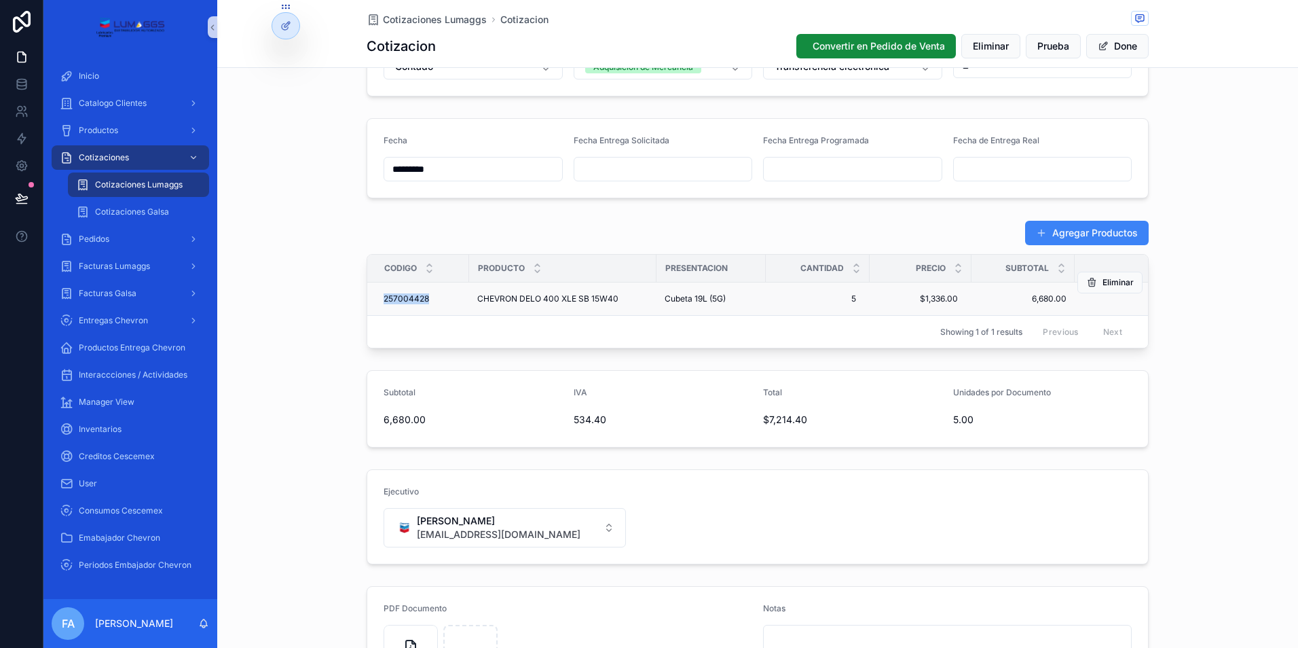
drag, startPoint x: 370, startPoint y: 297, endPoint x: 432, endPoint y: 297, distance: 61.8
click at [432, 297] on td "257004428 257004428" at bounding box center [418, 299] width 102 height 33
copy span "257004428"
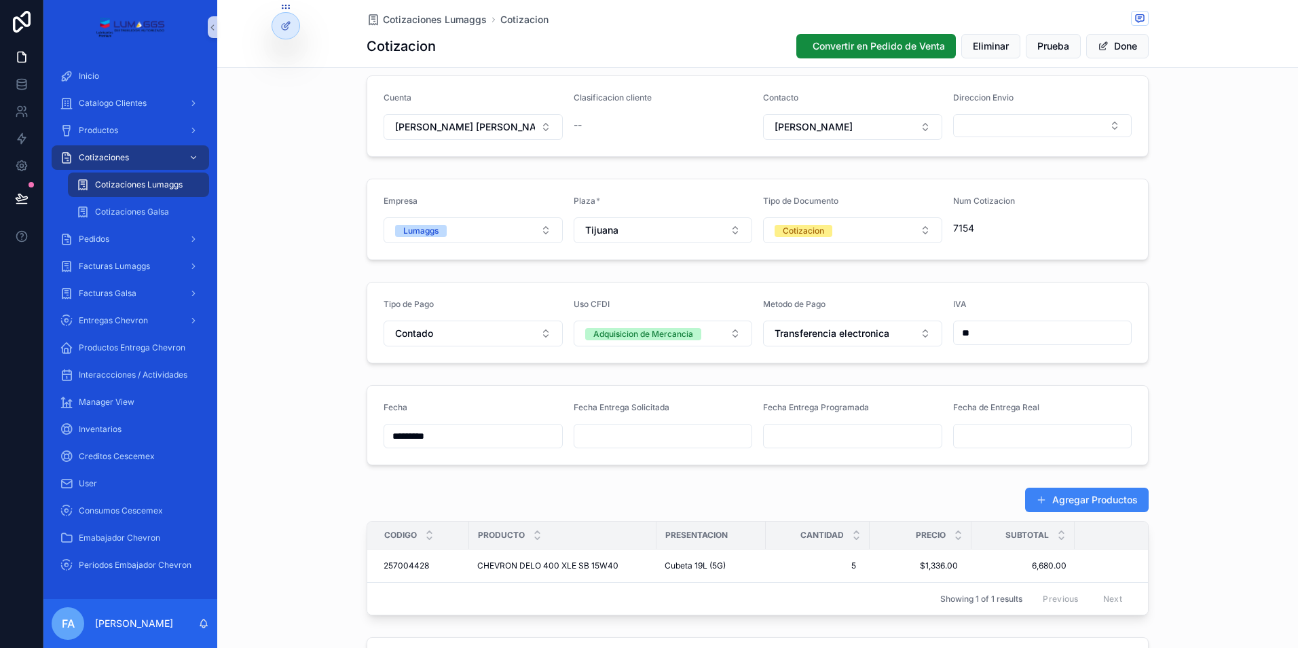
scroll to position [272, 0]
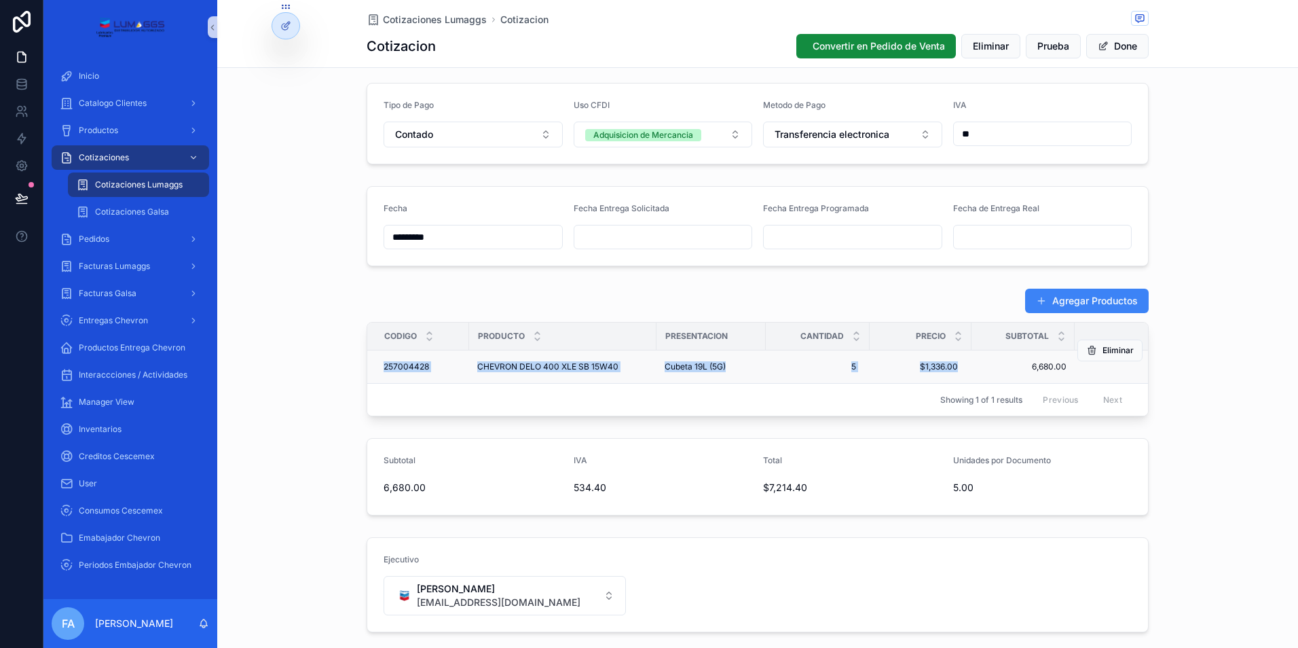
drag, startPoint x: 369, startPoint y: 366, endPoint x: 966, endPoint y: 369, distance: 596.9
click at [966, 369] on tr "257004428 257004428 CHEVRON DELO 400 XLE SB 15W40 CHEVRON DELO 400 XLE SB 15W40…" at bounding box center [786, 366] width 839 height 33
copy tr "257004428 257004428 CHEVRON DELO 400 XLE SB 15W40 CHEVRON DELO 400 XLE SB 15W40…"
click at [103, 162] on span "Cotizaciones" at bounding box center [104, 157] width 50 height 11
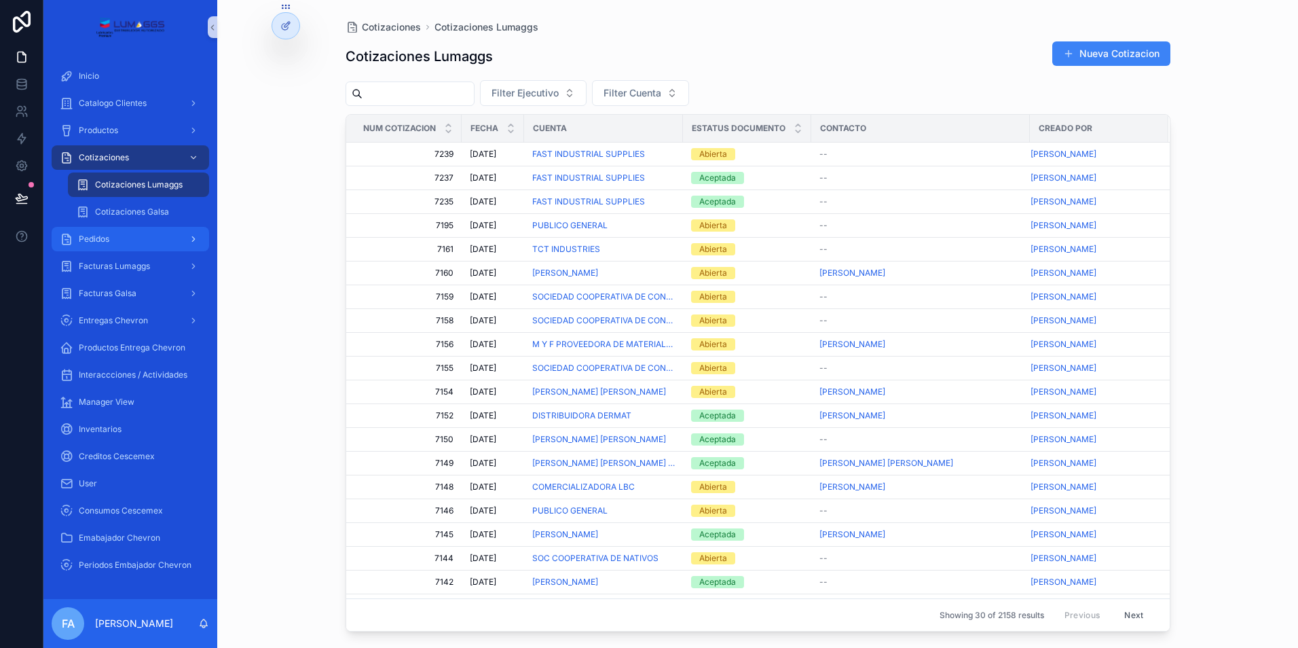
click at [105, 236] on span "Pedidos" at bounding box center [94, 239] width 31 height 11
